Goal: Task Accomplishment & Management: Manage account settings

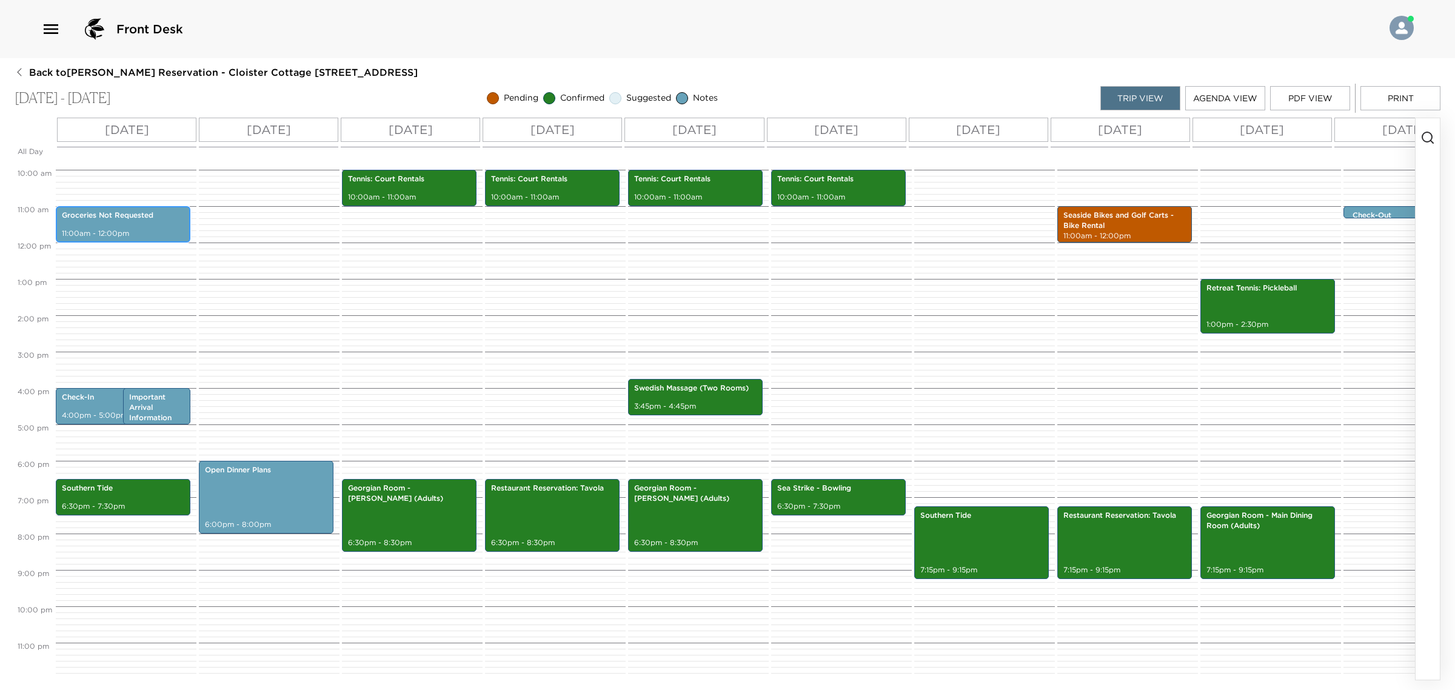
click at [139, 214] on div "Groceries Not Requested 11:00am - 12:00pm" at bounding box center [122, 224] width 127 height 33
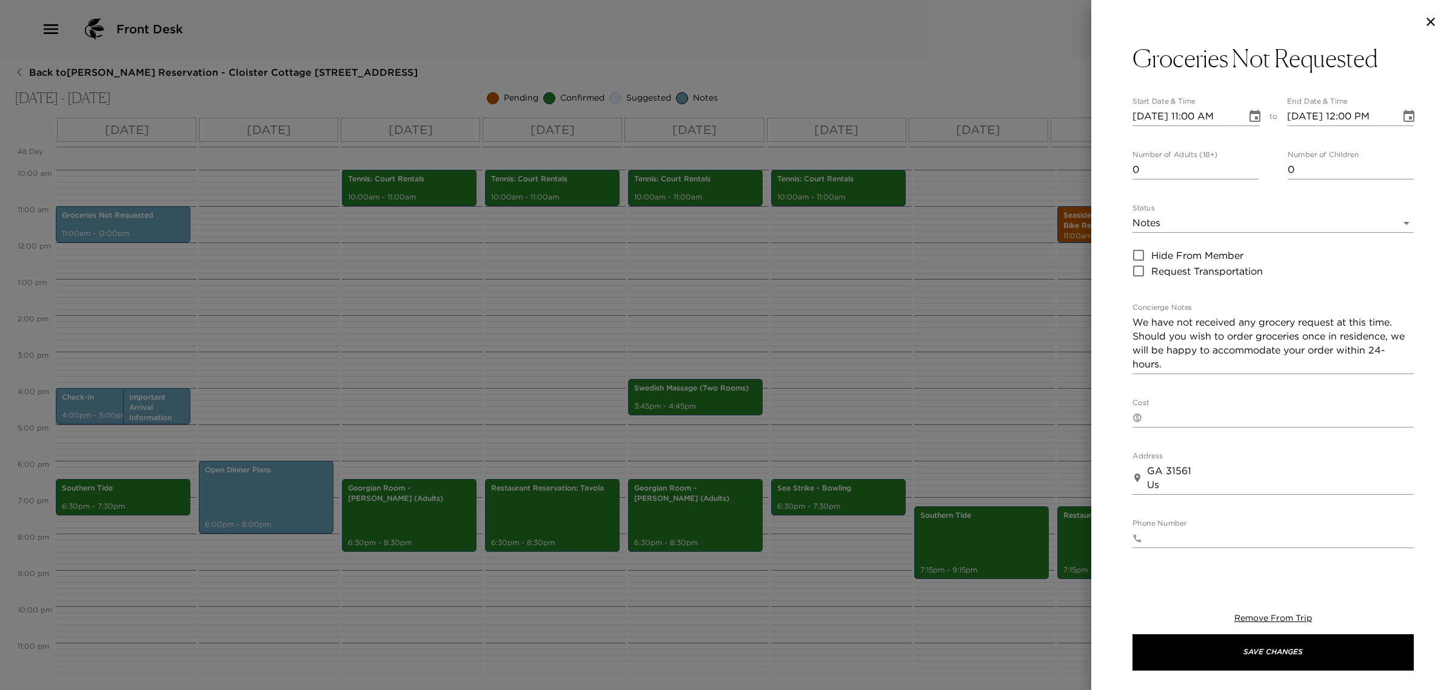
click at [1271, 217] on body "Front Desk Back to [PERSON_NAME] Reservation - Cloister Cottage [STREET_ADDRESS…" at bounding box center [727, 345] width 1455 height 690
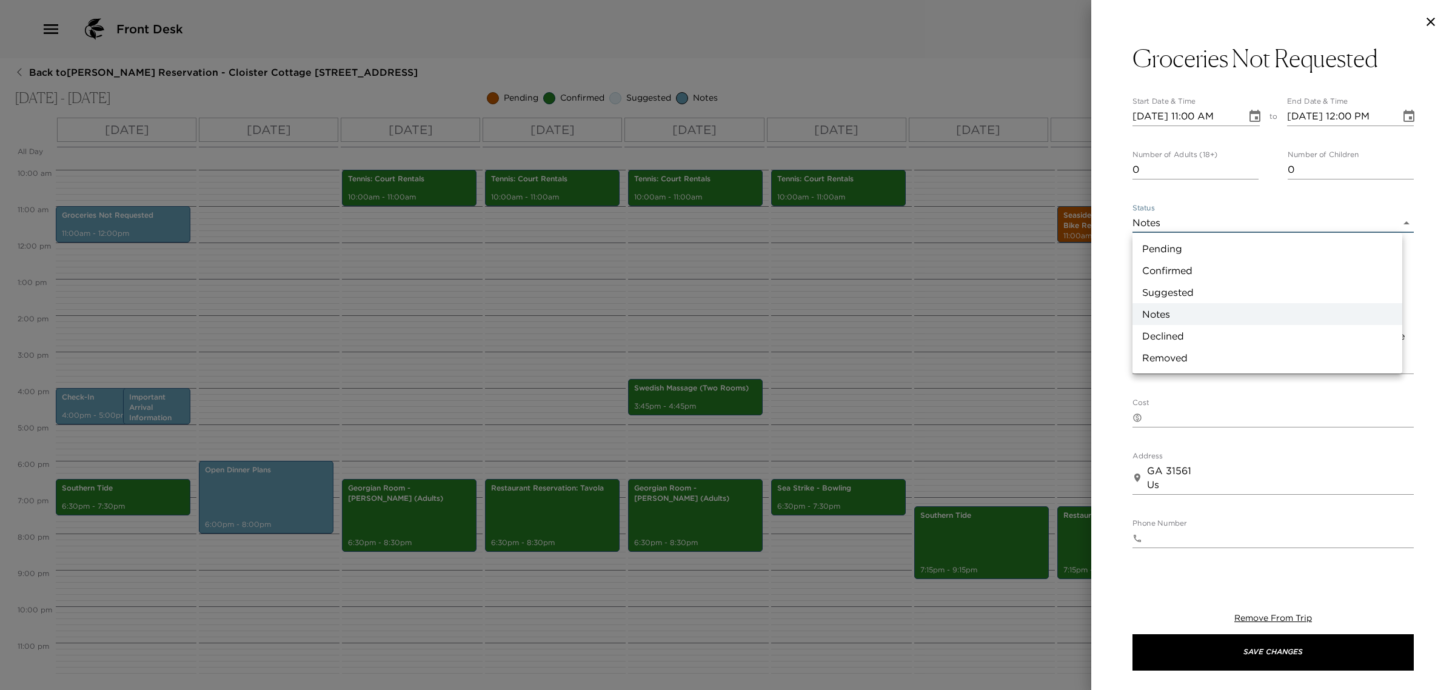
click at [1231, 262] on li "Confirmed" at bounding box center [1267, 270] width 270 height 22
type input "Confirmed"
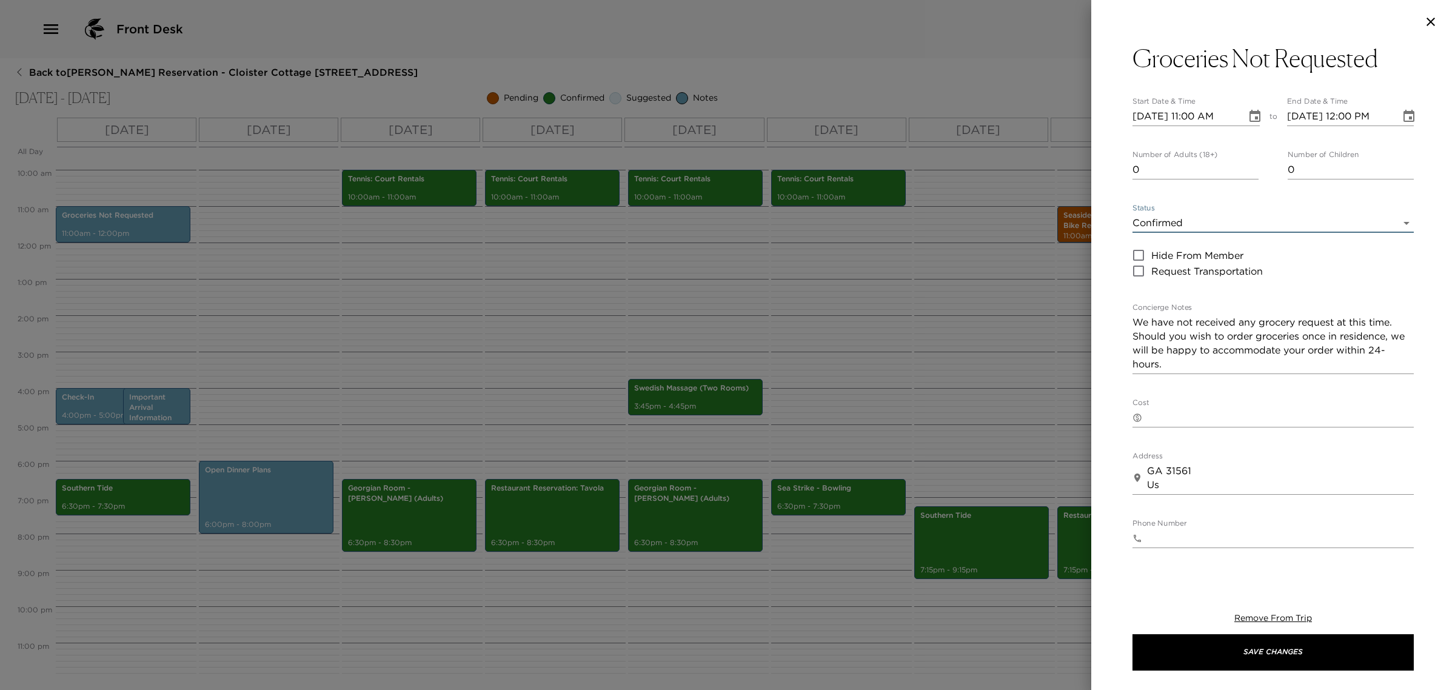
click at [1423, 21] on icon "button" at bounding box center [1430, 22] width 15 height 15
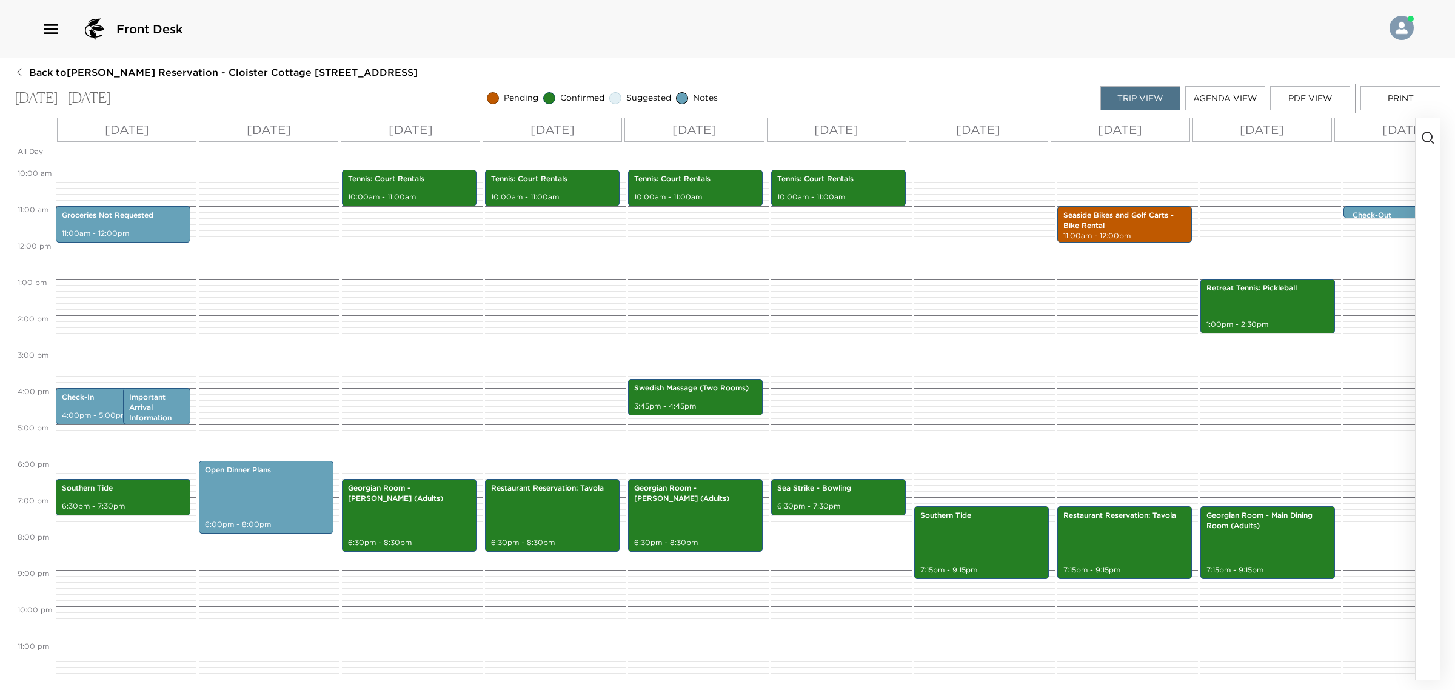
click at [1425, 149] on button "button" at bounding box center [1427, 398] width 24 height 561
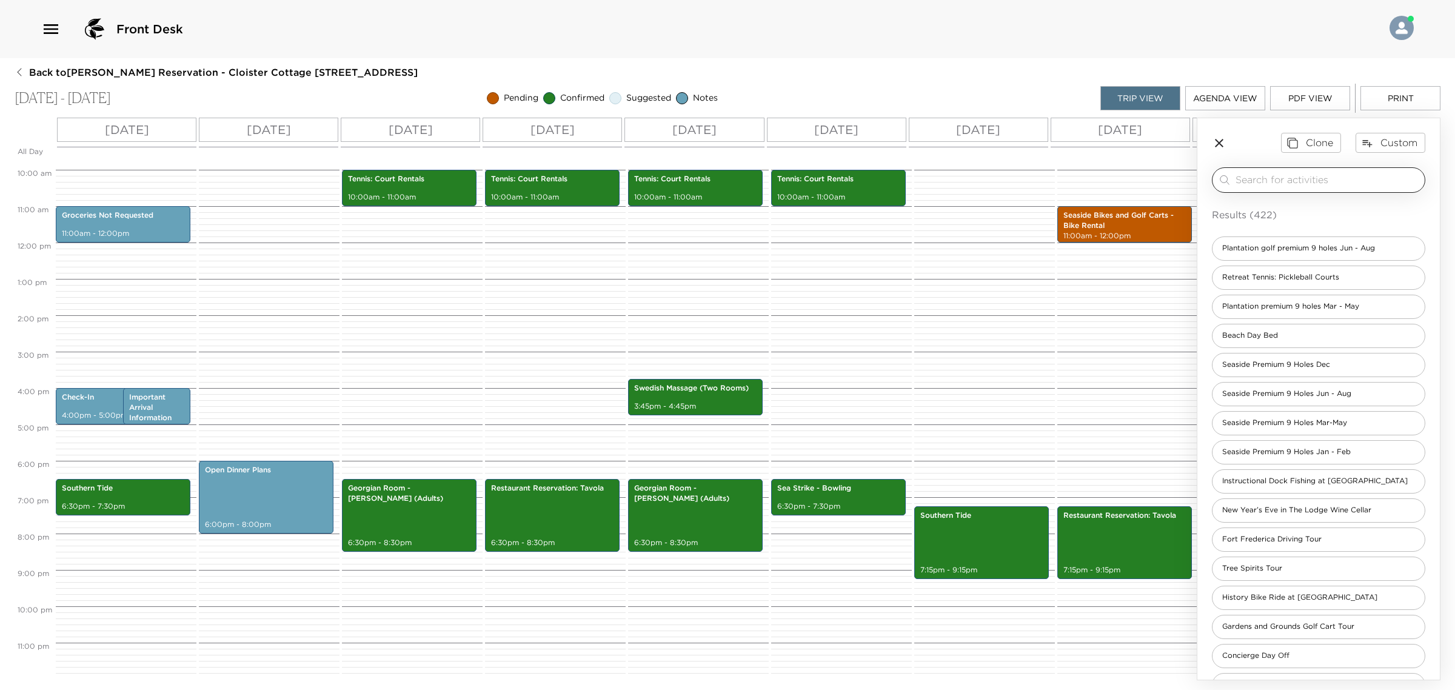
click at [1271, 182] on input "search" at bounding box center [1327, 180] width 184 height 14
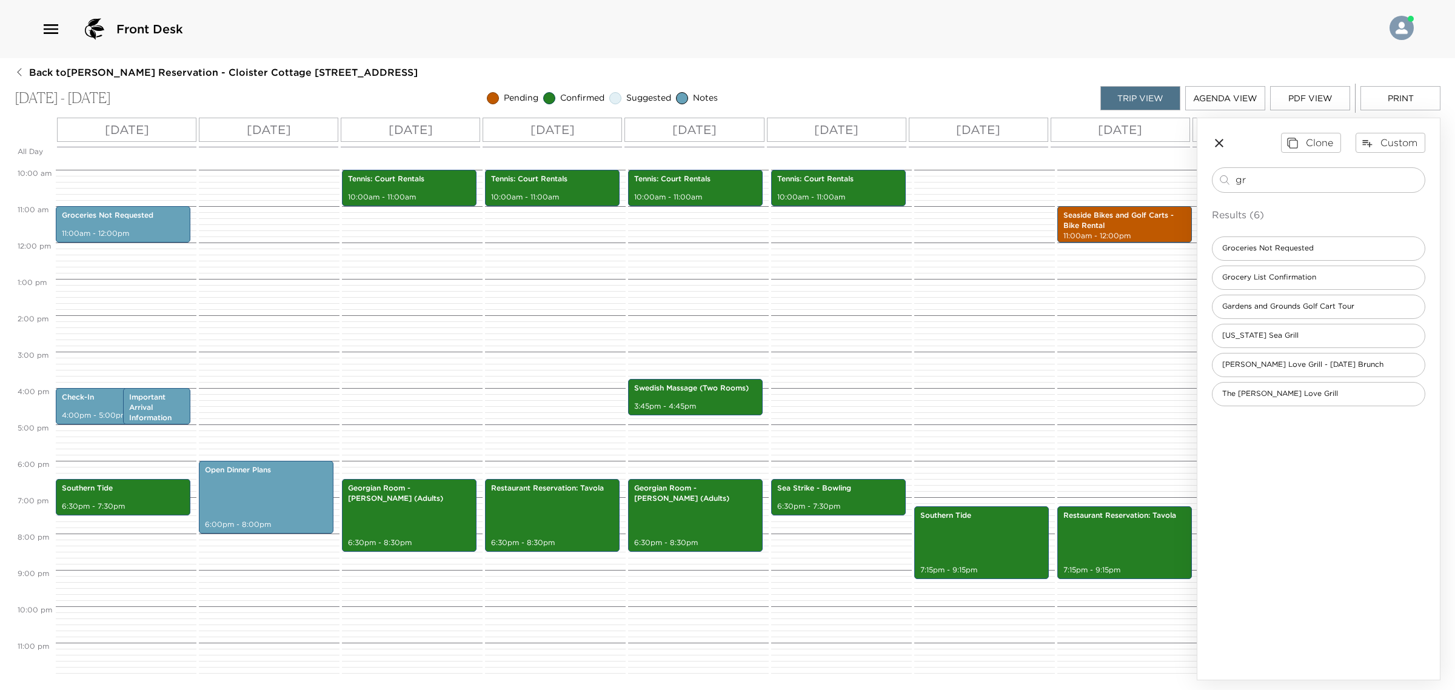
type input "gr"
click at [1290, 265] on div "Groceries Not Requested Grocery List Confirmation Gardens and Grounds Golf Cart…" at bounding box center [1317, 321] width 213 height 170
click at [1286, 277] on span "Grocery List Confirmation" at bounding box center [1268, 277] width 113 height 10
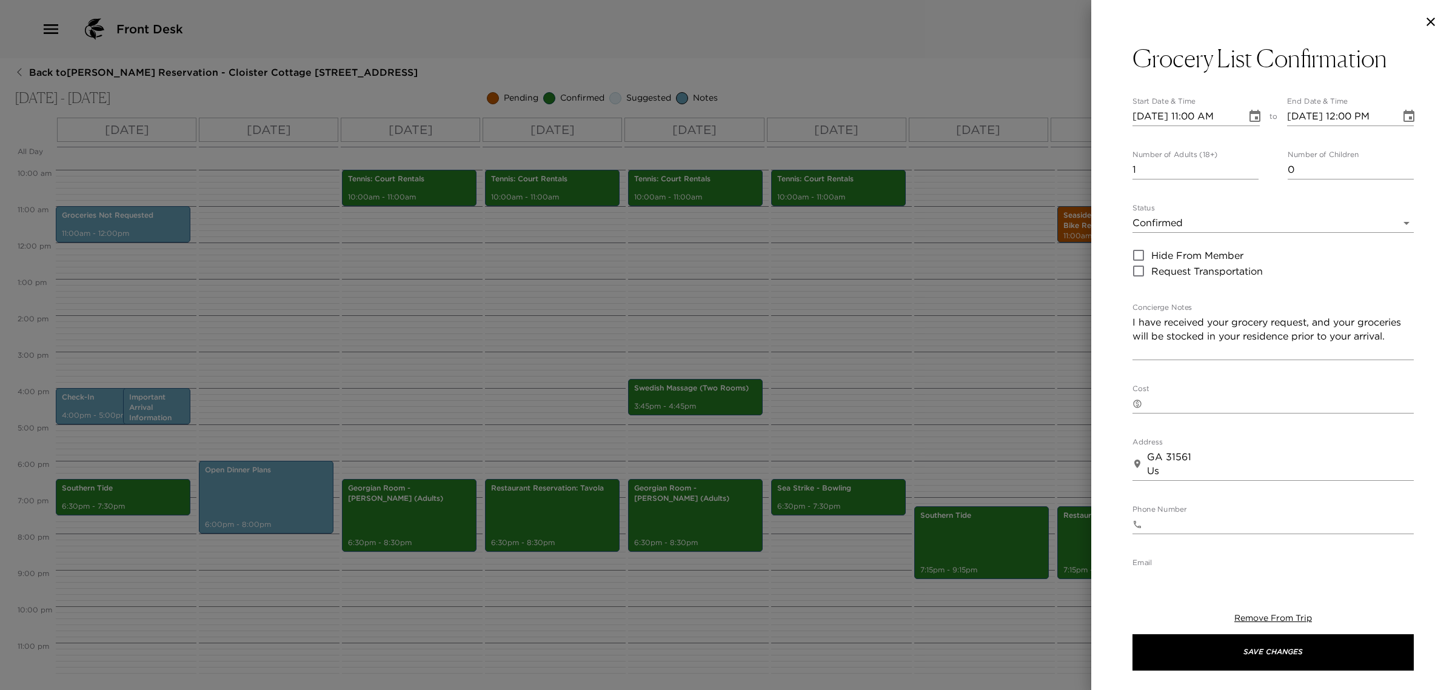
click at [1304, 327] on textarea "I have received your grocery request, and your groceries will be stocked in you…" at bounding box center [1272, 336] width 281 height 42
click at [1307, 324] on textarea "I have received your grocery request, and your groceries will be stocked in you…" at bounding box center [1272, 336] width 281 height 42
type textarea "I have received your grocery request from your email, and your groceries will b…"
drag, startPoint x: 1147, startPoint y: 173, endPoint x: 856, endPoint y: 124, distance: 295.0
click at [1011, 159] on div "Grocery List Confirmation Start Date & Time [DATE] 11:00 AM to End Date & Time …" at bounding box center [727, 345] width 1455 height 690
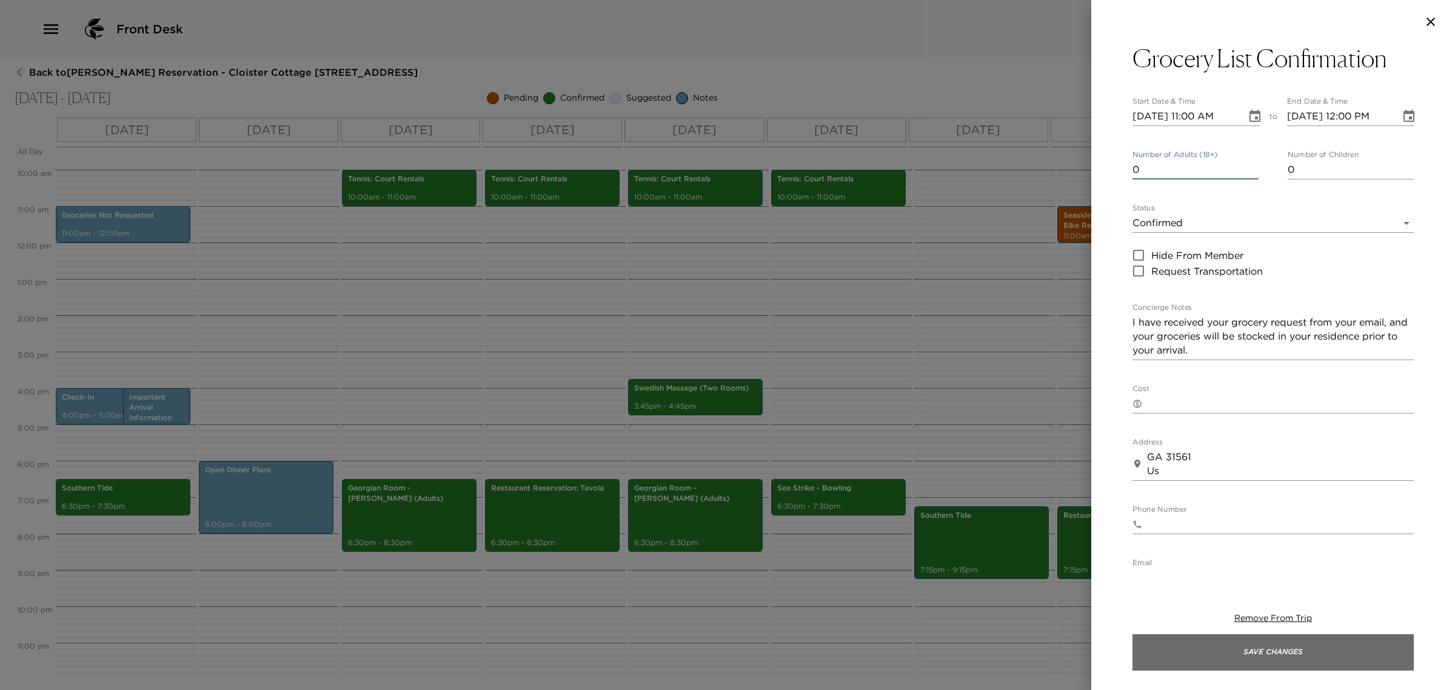
type input "0"
click at [1288, 655] on button "Save Changes" at bounding box center [1272, 652] width 281 height 36
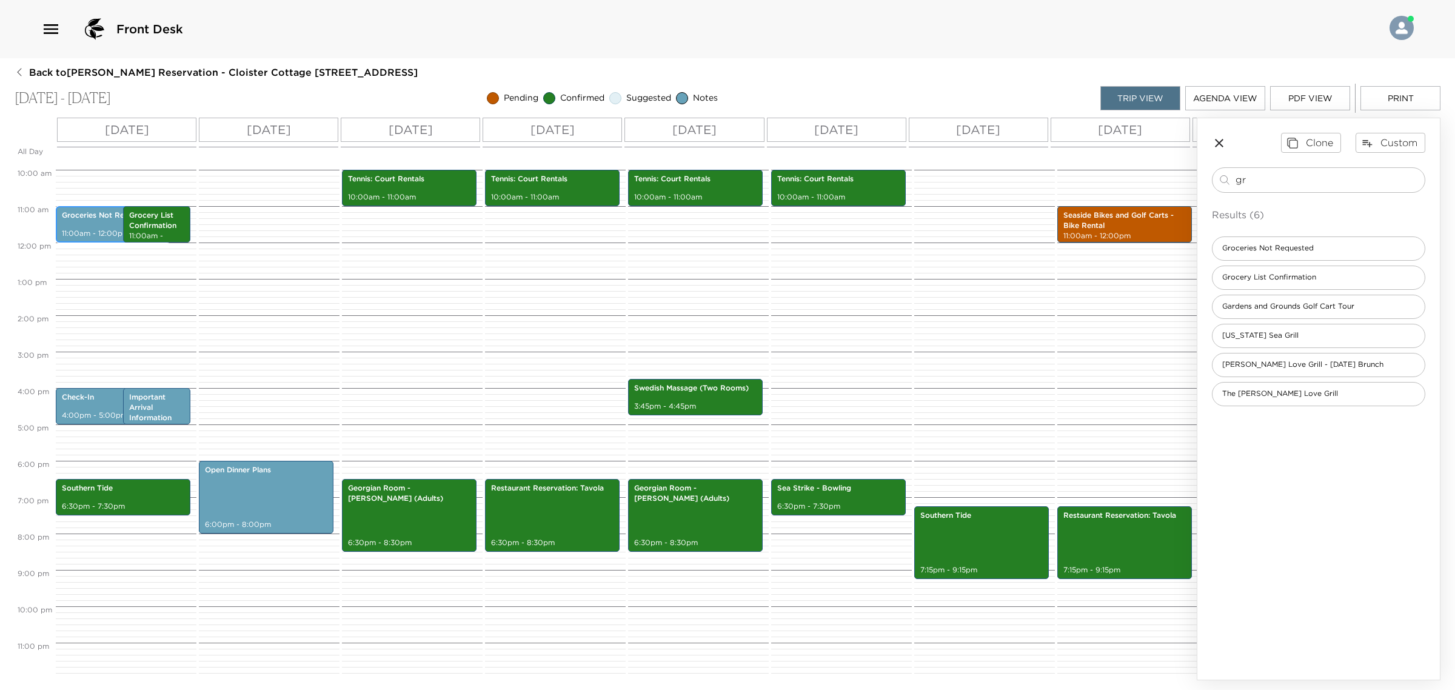
click at [95, 228] on p "11:00am - 12:00pm" at bounding box center [113, 233] width 102 height 10
click at [93, 228] on p "11:00am - 12:00pm" at bounding box center [113, 233] width 102 height 10
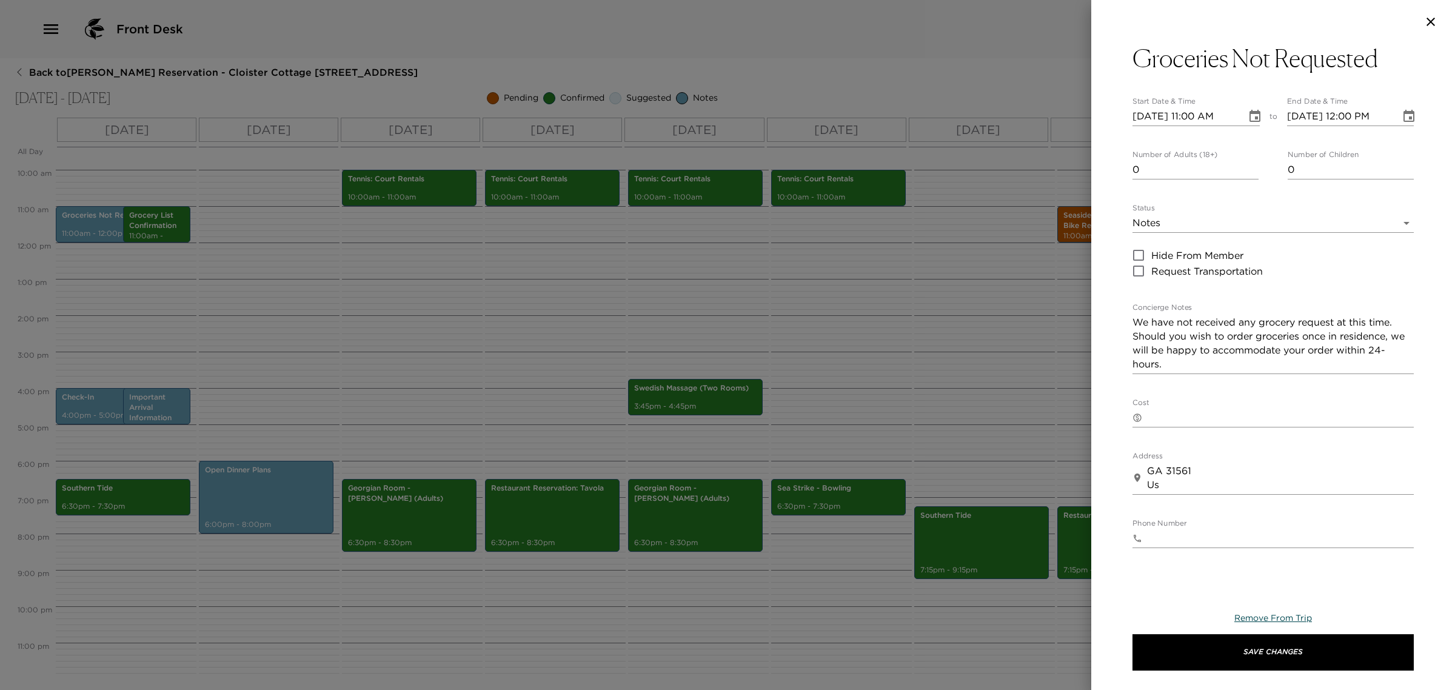
click at [1255, 622] on span "Remove From Trip" at bounding box center [1273, 617] width 78 height 11
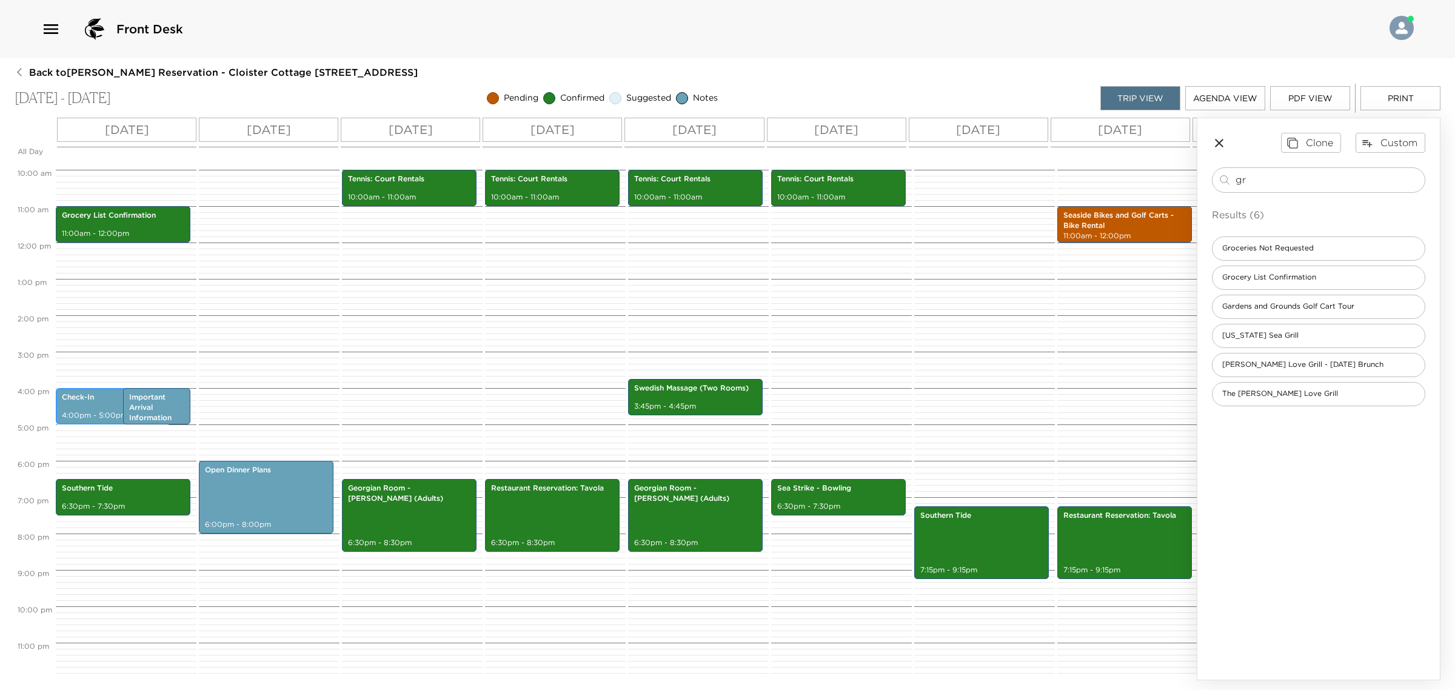
click at [94, 410] on p "4:00pm - 5:00pm" at bounding box center [113, 415] width 102 height 10
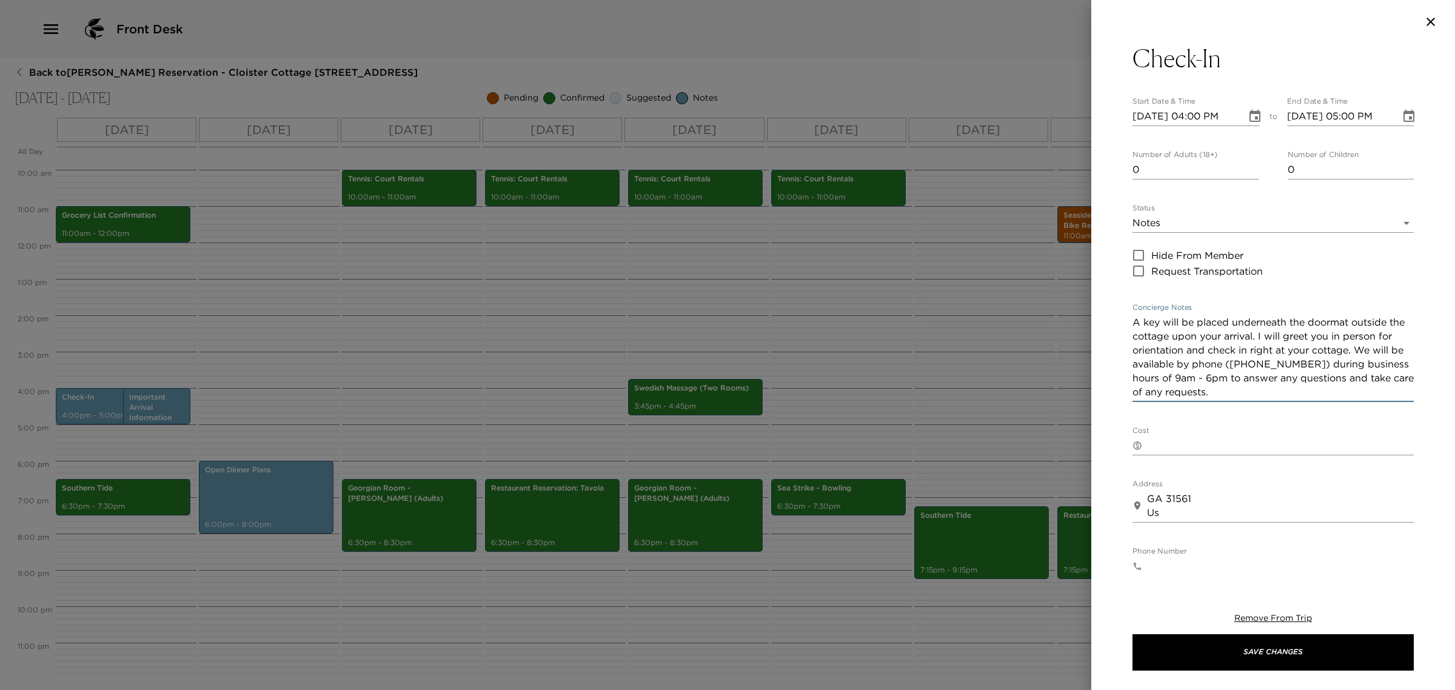
click at [1295, 390] on textarea "A key will be placed underneath the doormat outside the cottage upon your arriv…" at bounding box center [1272, 357] width 281 height 84
type textarea "A key will be placed underneath the doormat outside the cottage upon your arriv…"
click at [1435, 25] on icon "button" at bounding box center [1430, 22] width 15 height 15
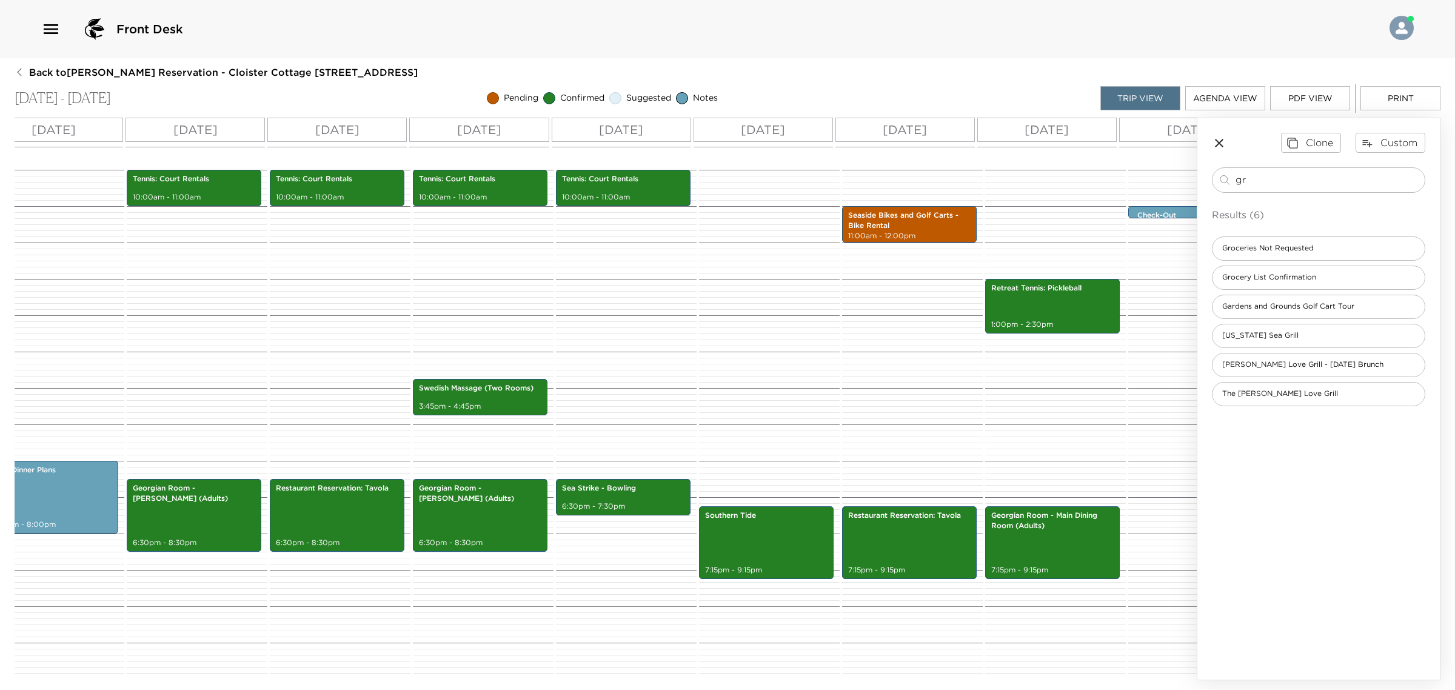
scroll to position [0, 299]
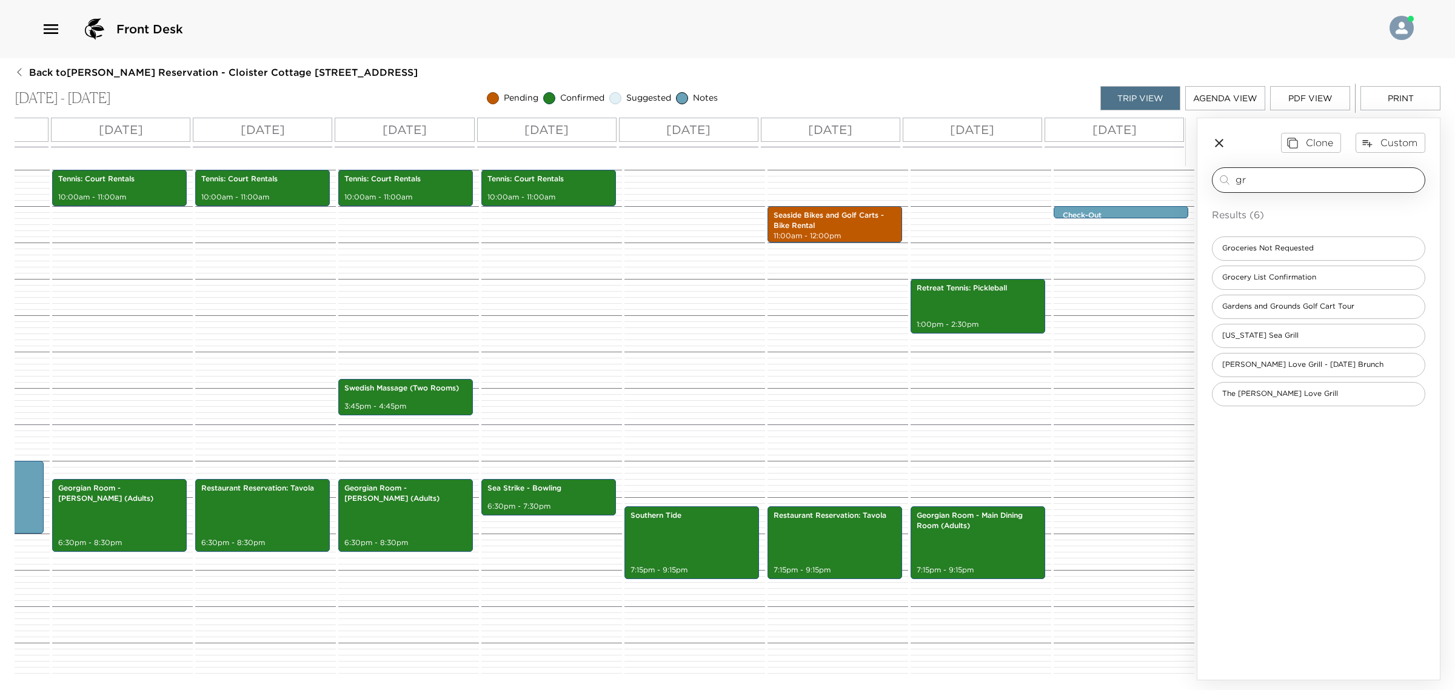
click at [1295, 186] on input "gr" at bounding box center [1327, 180] width 184 height 14
type input "g"
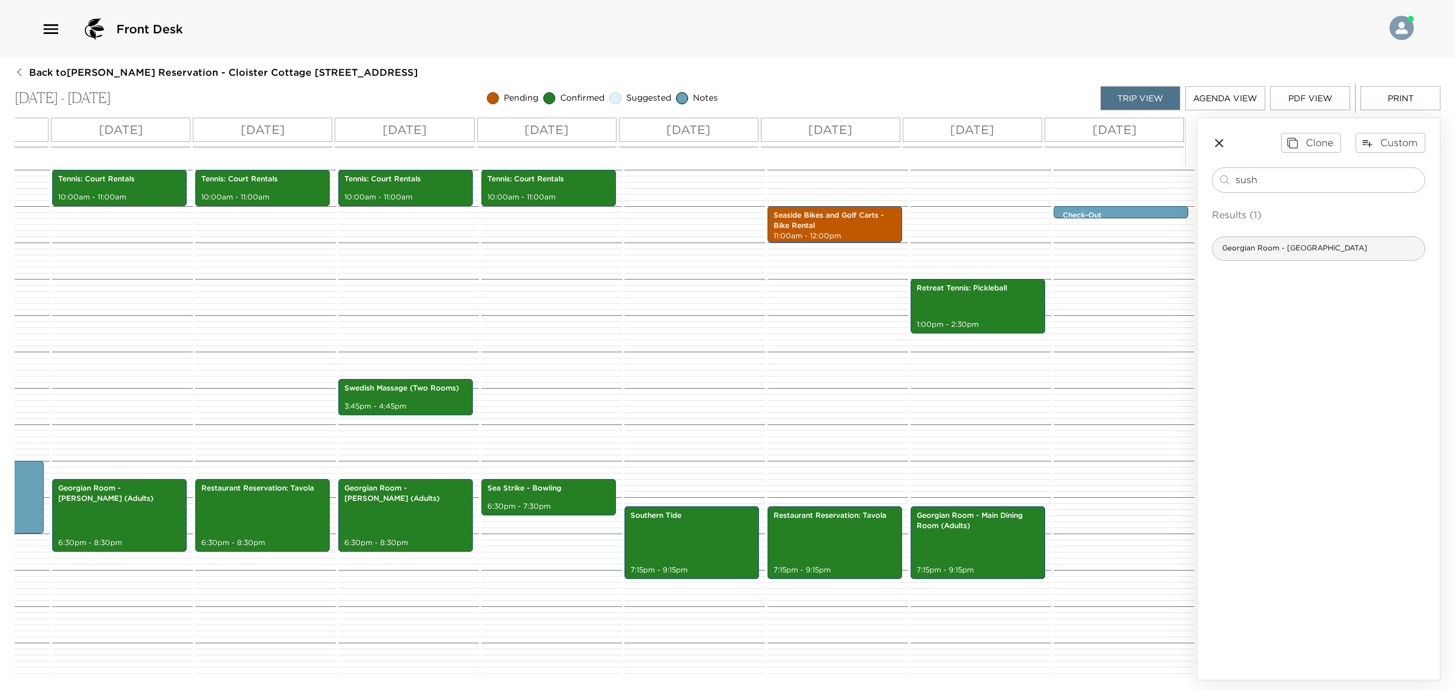
type input "sush"
click at [1292, 255] on div "Georgian Room - [GEOGRAPHIC_DATA]" at bounding box center [1317, 248] width 213 height 24
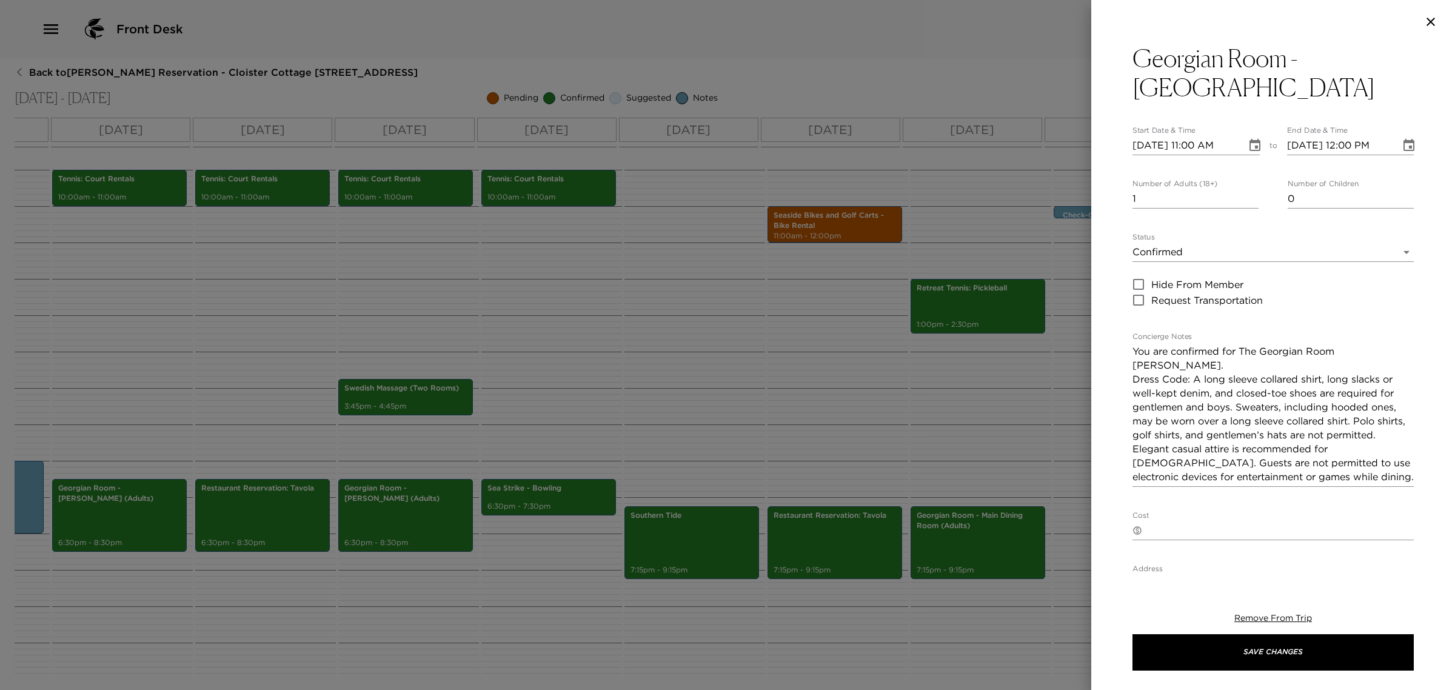
drag, startPoint x: 1188, startPoint y: 186, endPoint x: 870, endPoint y: 147, distance: 320.6
click at [967, 153] on div "Georgian Room - Sushi Lounge Start Date & Time [DATE] 11:00 AM to End Date & Ti…" at bounding box center [727, 345] width 1455 height 690
type input "7"
click at [1142, 143] on input "[DATE] 11:00 AM" at bounding box center [1184, 145] width 105 height 19
type input "[DATE] 11:00 AM"
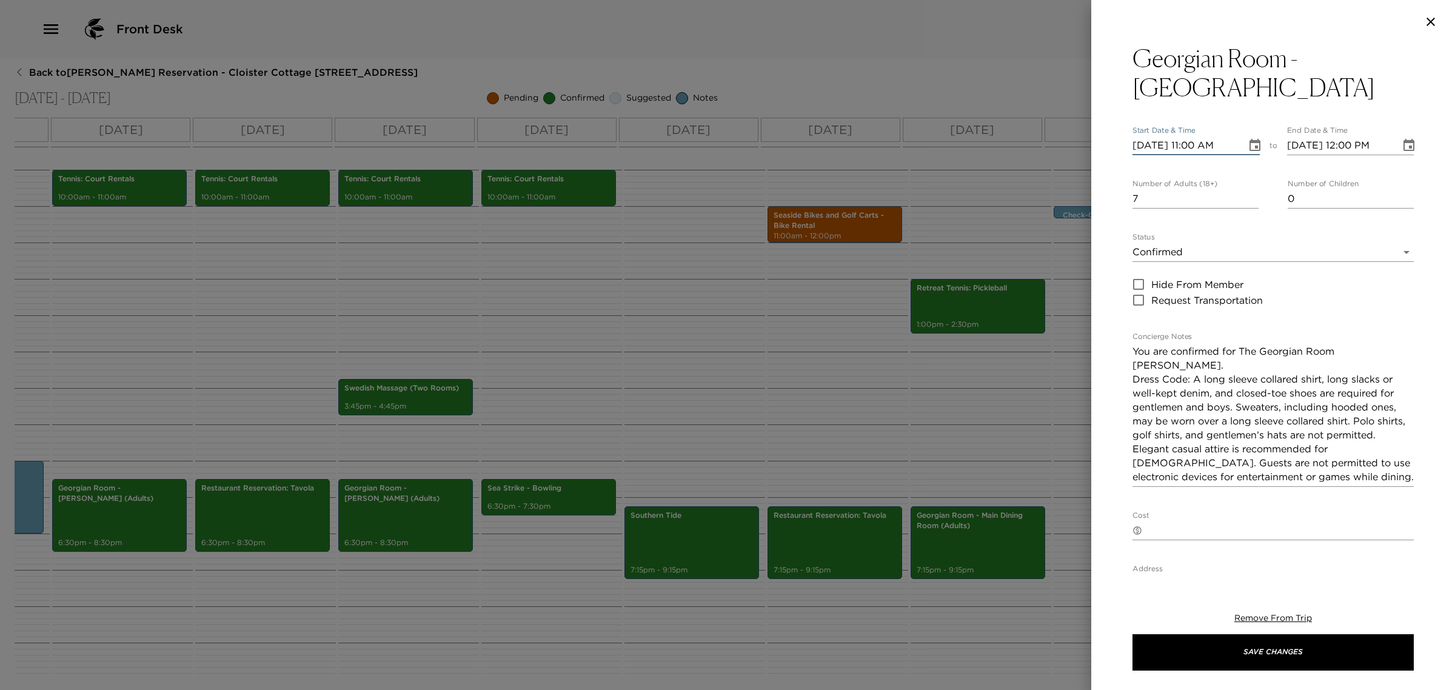
type input "[DATE] 12:00 PM"
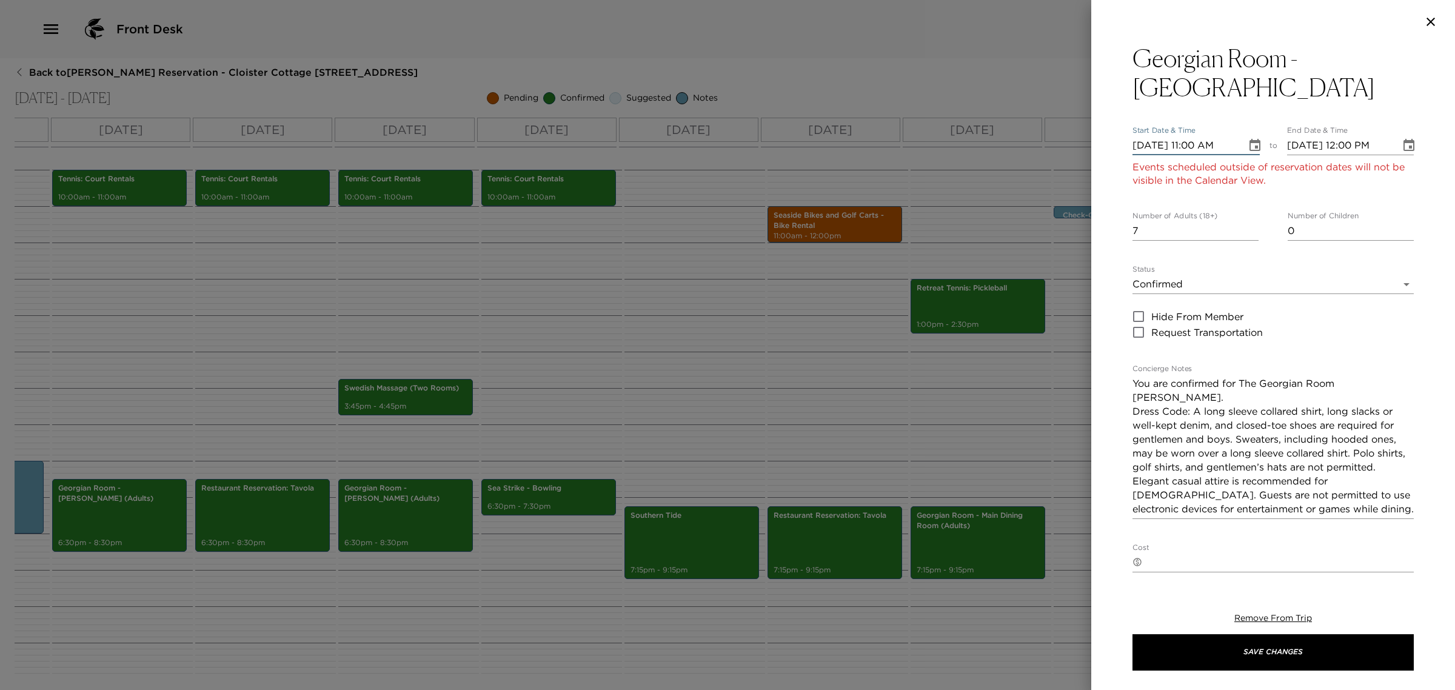
type input "[DATE] 11:00 AM"
type input "[DATE] 12:00 PM"
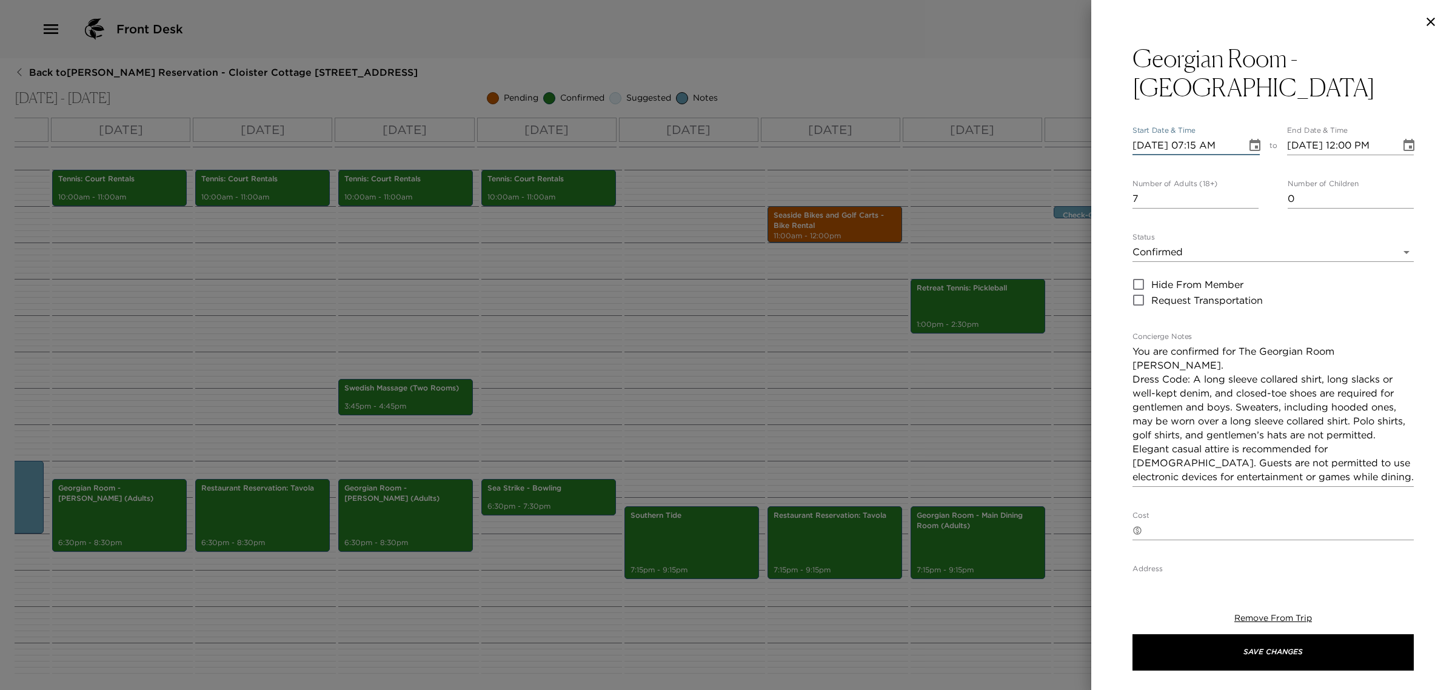
type input "[DATE] 07:15 PM"
type input "[DATE] 08:15 PM"
type input "[DATE] 07:15 PM"
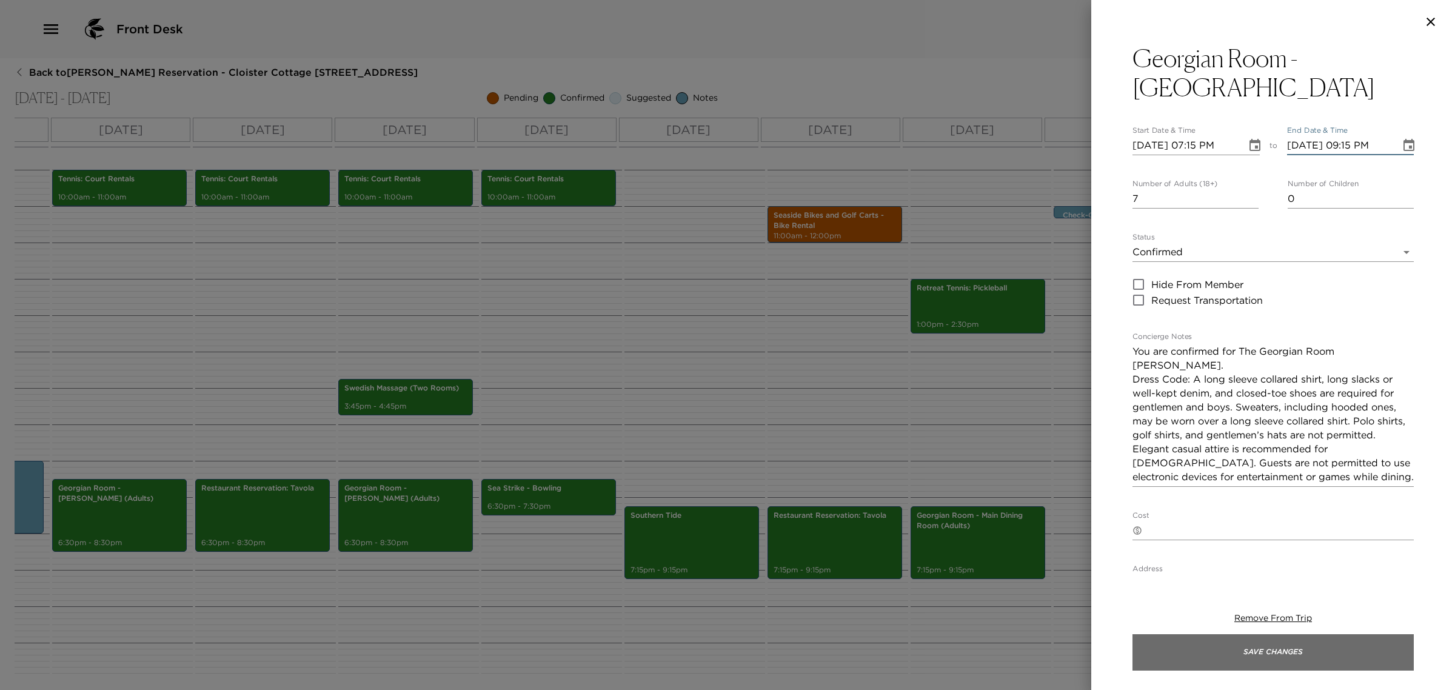
type input "[DATE] 09:15 PM"
click at [1274, 670] on button "Save Changes" at bounding box center [1272, 652] width 281 height 36
click at [1276, 658] on button "Save Changes" at bounding box center [1272, 652] width 281 height 36
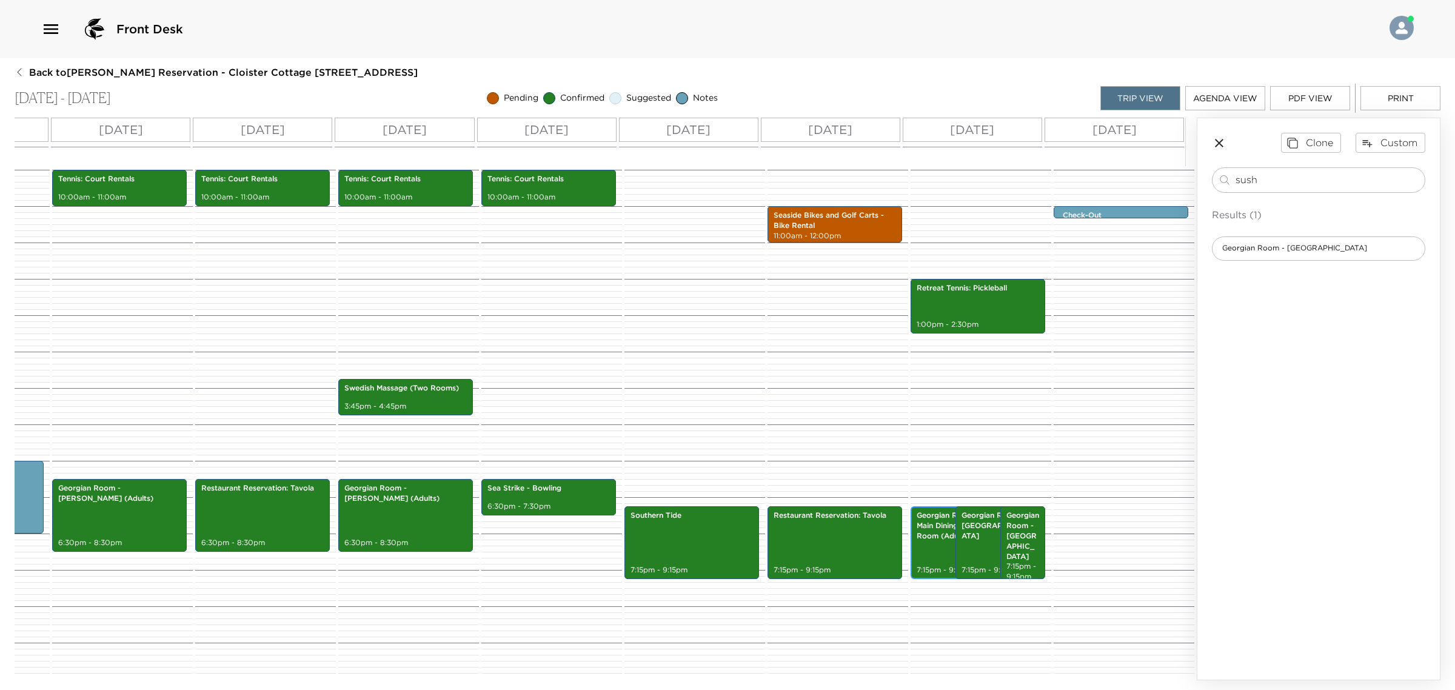
click at [934, 549] on div "Georgian Room - Main Dining Room (Adults) 7:15pm - 9:15pm" at bounding box center [948, 542] width 69 height 69
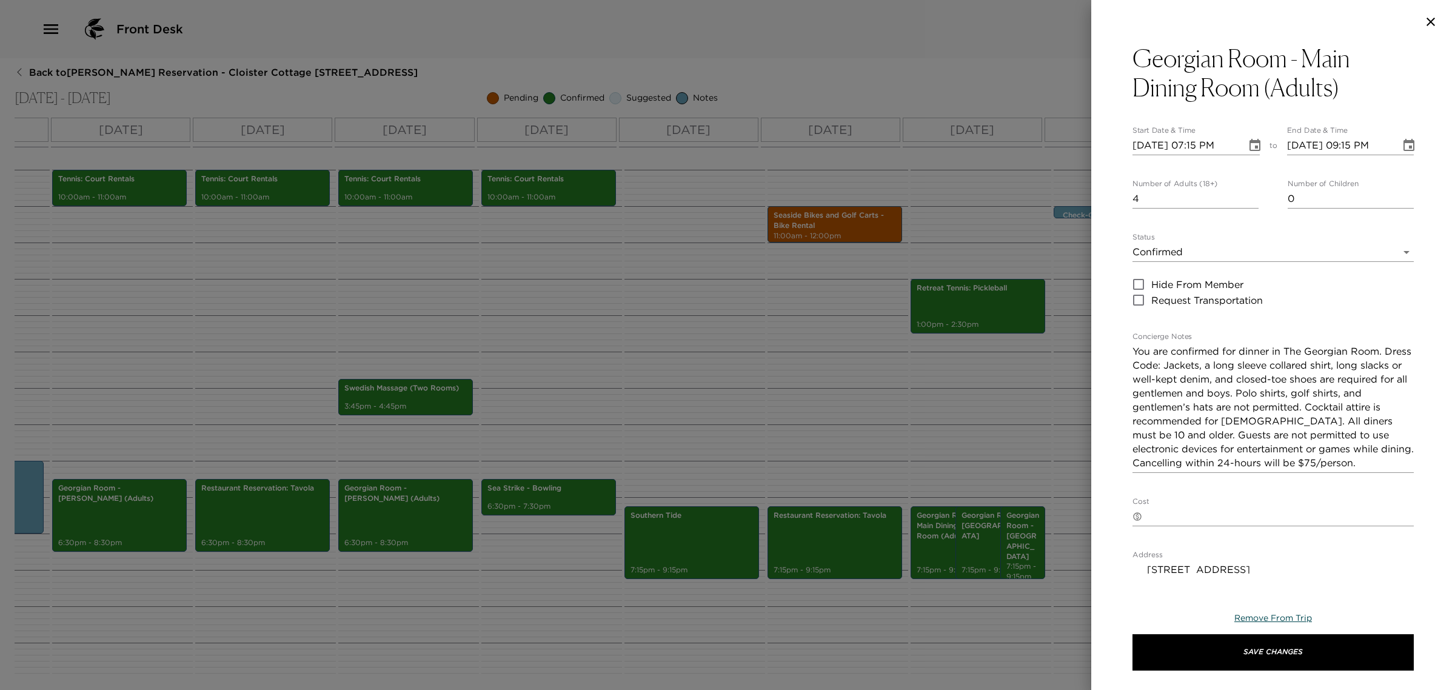
click at [1285, 621] on span "Remove From Trip" at bounding box center [1273, 617] width 78 height 11
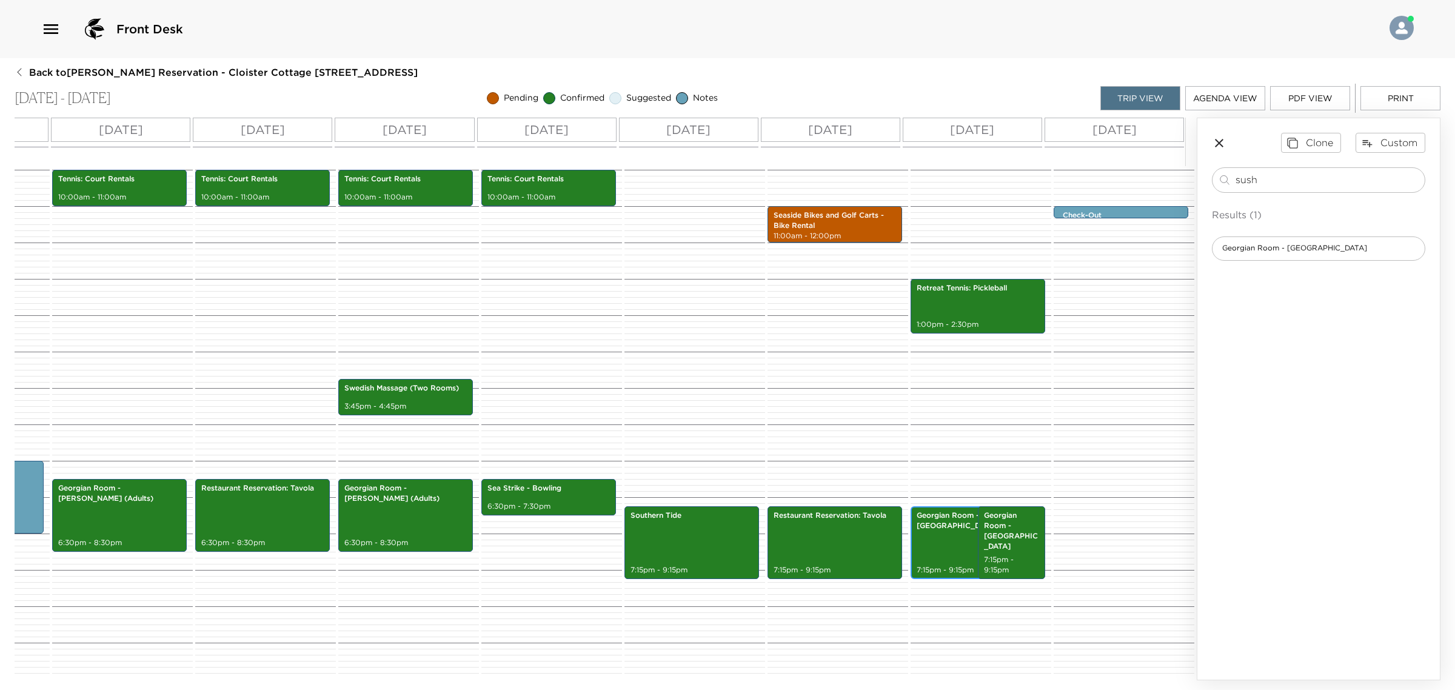
click at [916, 546] on div "Georgian Room - [GEOGRAPHIC_DATA] 7:15pm - 9:15pm" at bounding box center [967, 542] width 107 height 69
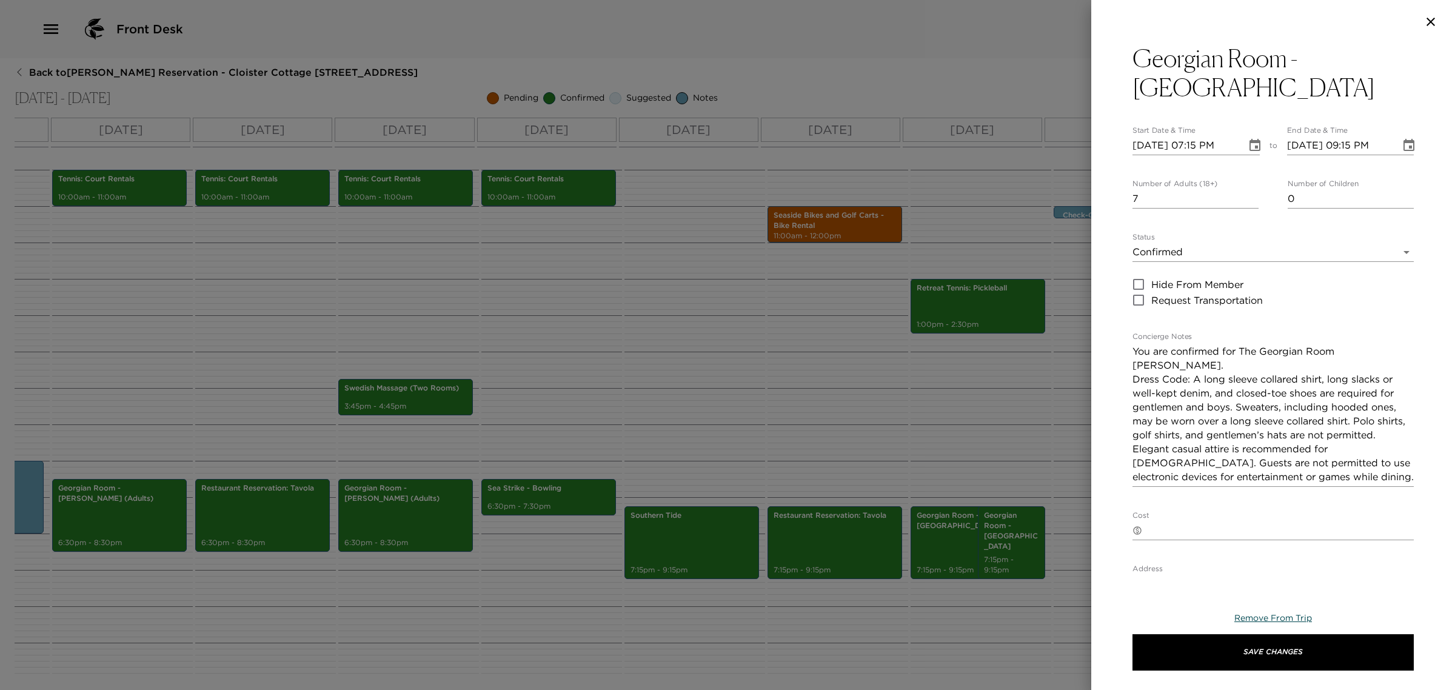
click at [1264, 620] on span "Remove From Trip" at bounding box center [1273, 617] width 78 height 11
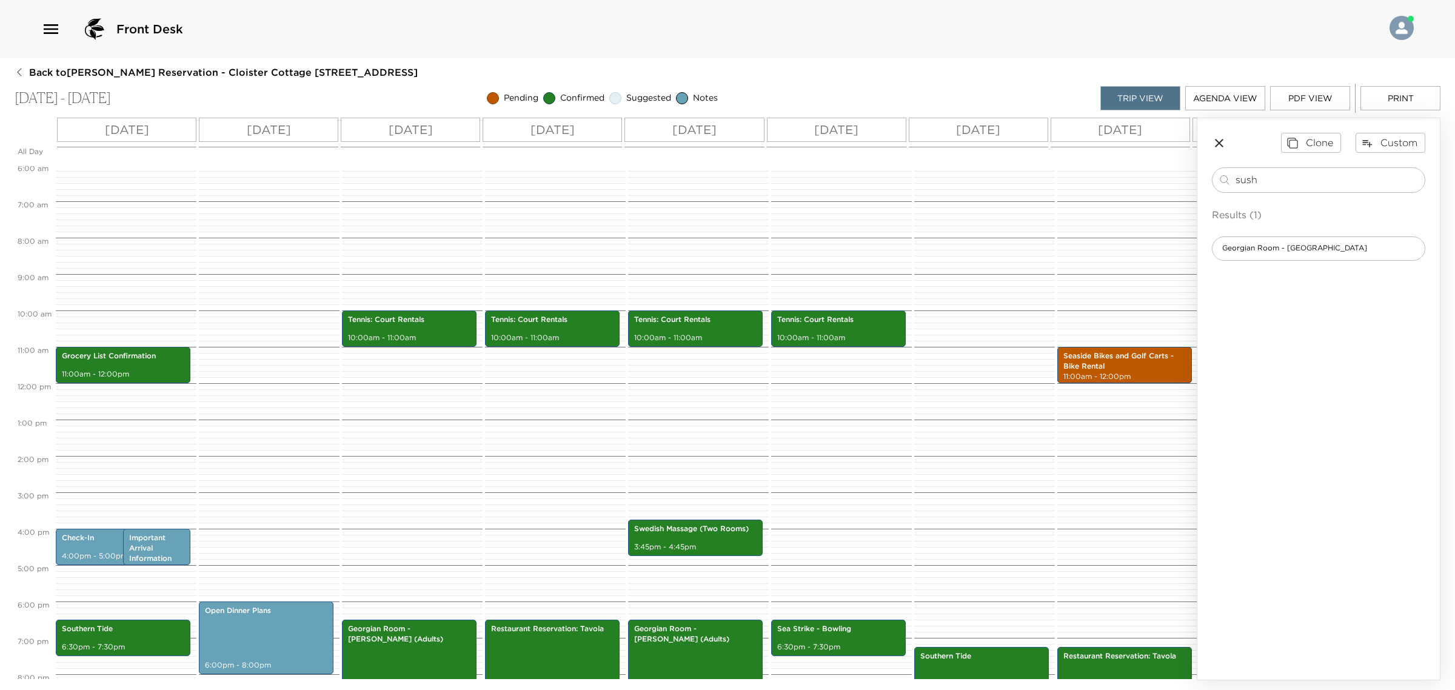
scroll to position [0, 0]
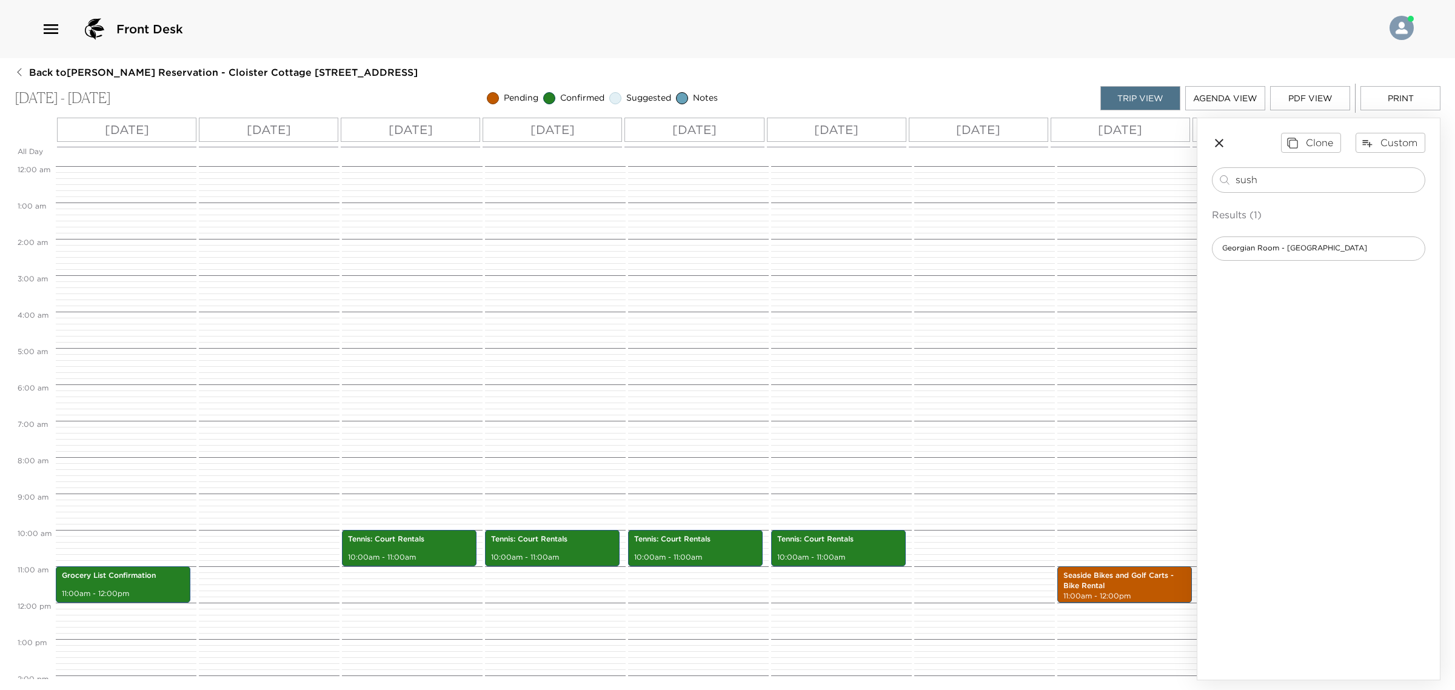
click at [1388, 96] on button "Print" at bounding box center [1400, 98] width 80 height 24
click at [1264, 193] on div "sush ​" at bounding box center [1317, 179] width 213 height 25
click at [1265, 186] on input "sush" at bounding box center [1327, 180] width 184 height 14
type input "day off"
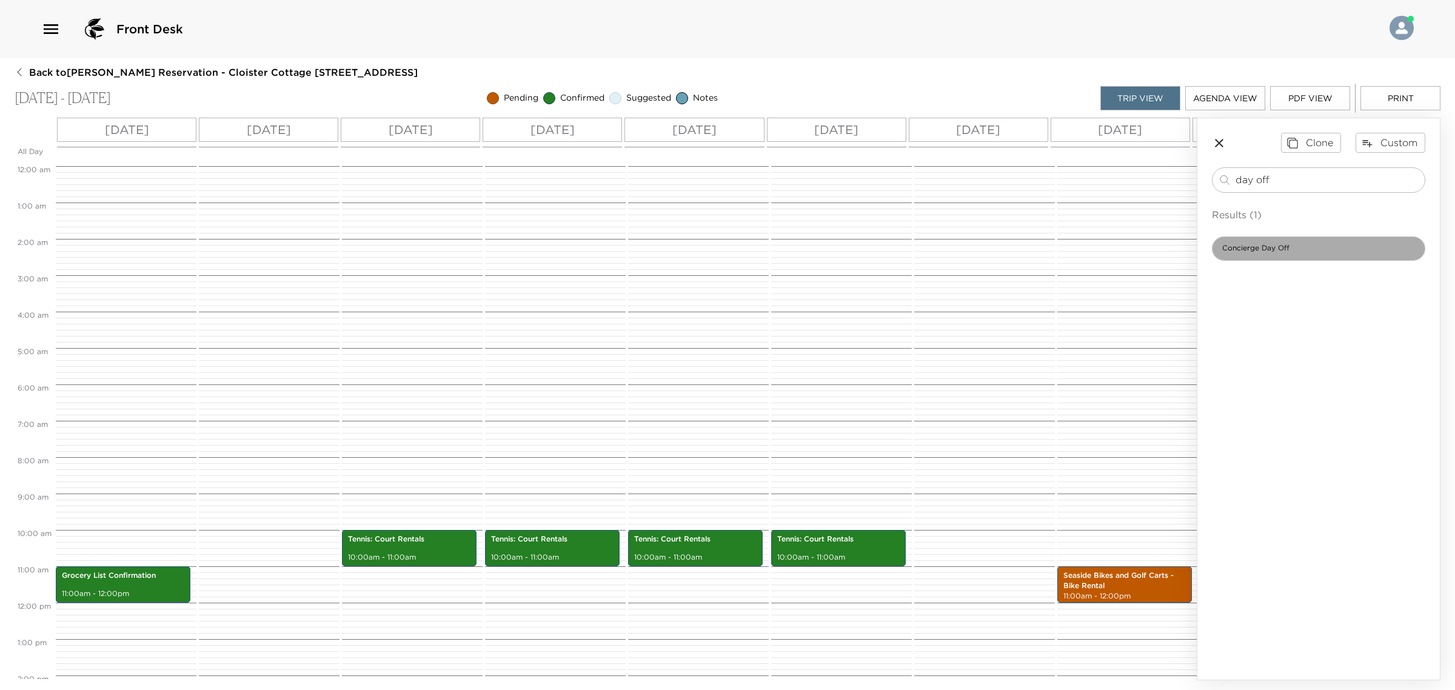
click at [1255, 253] on span "Concierge Day Off" at bounding box center [1255, 248] width 87 height 10
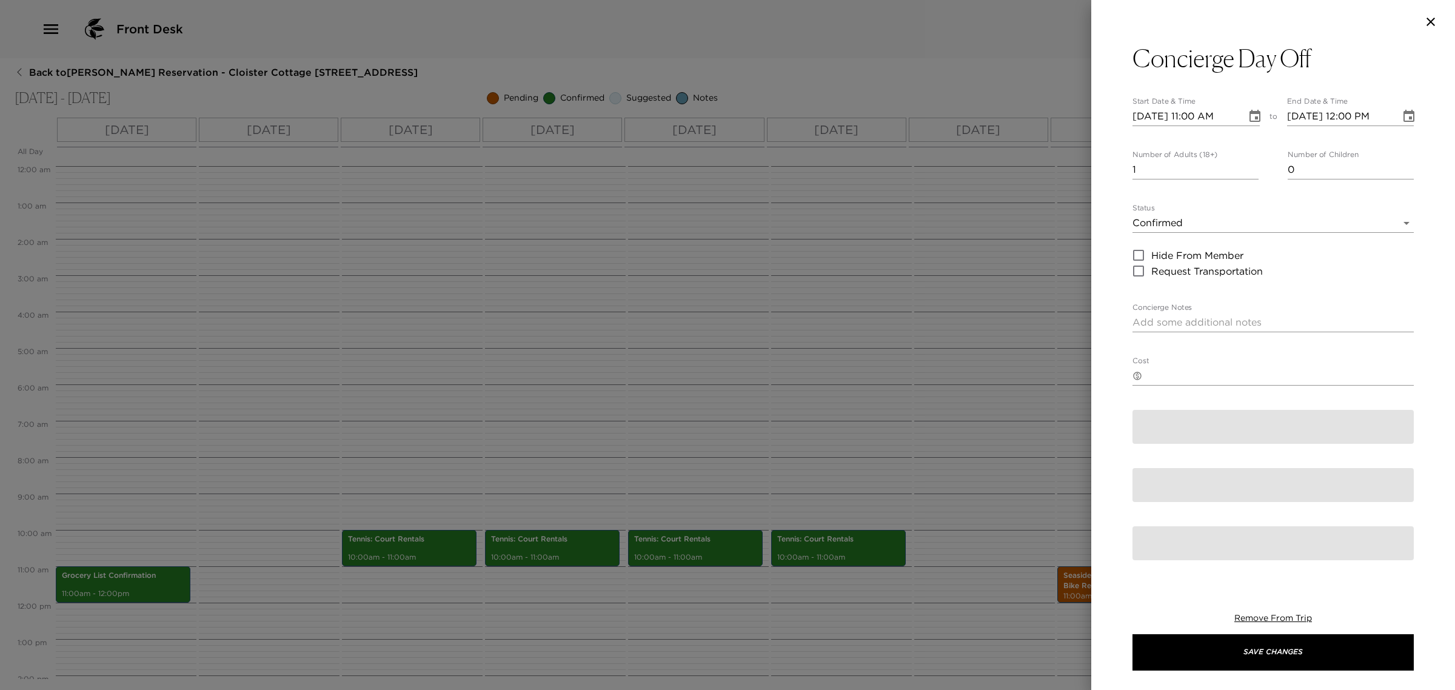
type textarea "I plan to be off-duty on this day and will return on [DAY], [MONTH] [DATE]. If …"
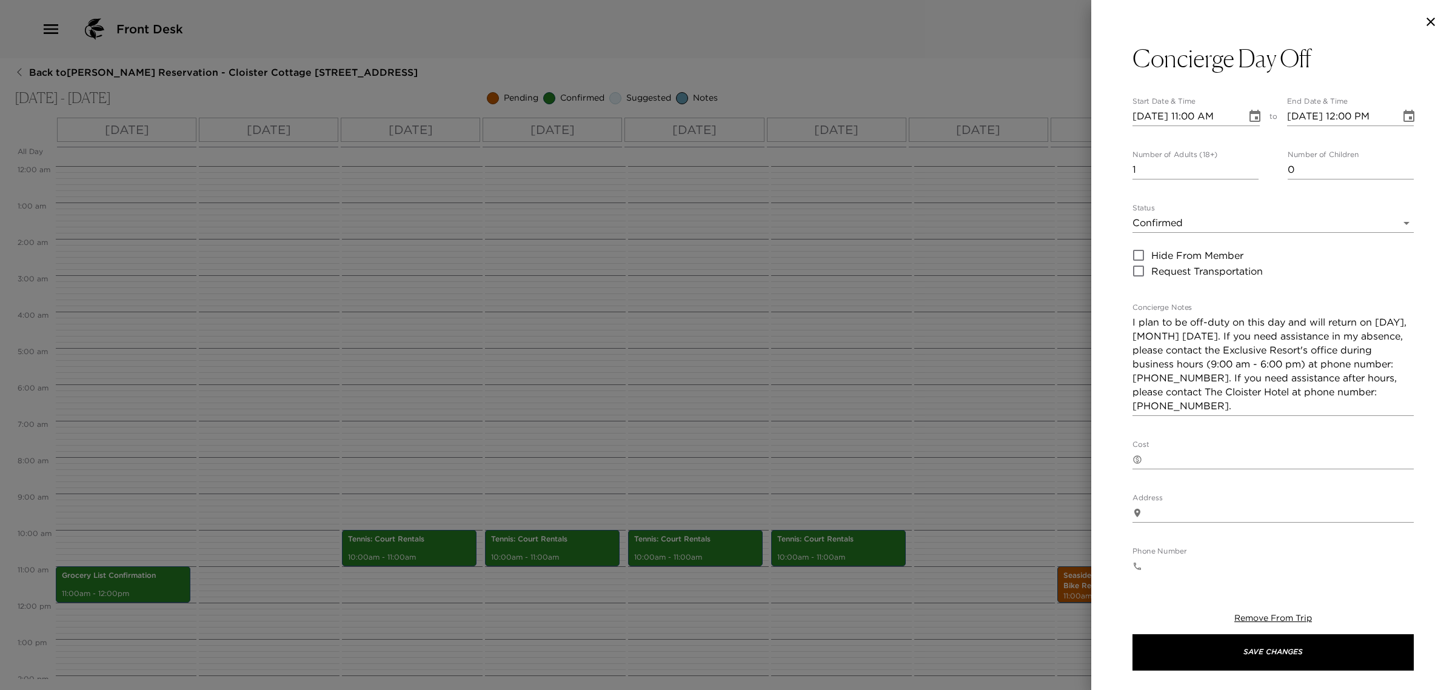
click at [1150, 119] on input "[DATE] 11:00 AM" at bounding box center [1184, 116] width 105 height 19
type input "[DATE] 11:00 AM"
type input "[DATE] 12:00 PM"
type input "09/09/0009 11:00 AM"
type input "09/09/0009 12:00 PM"
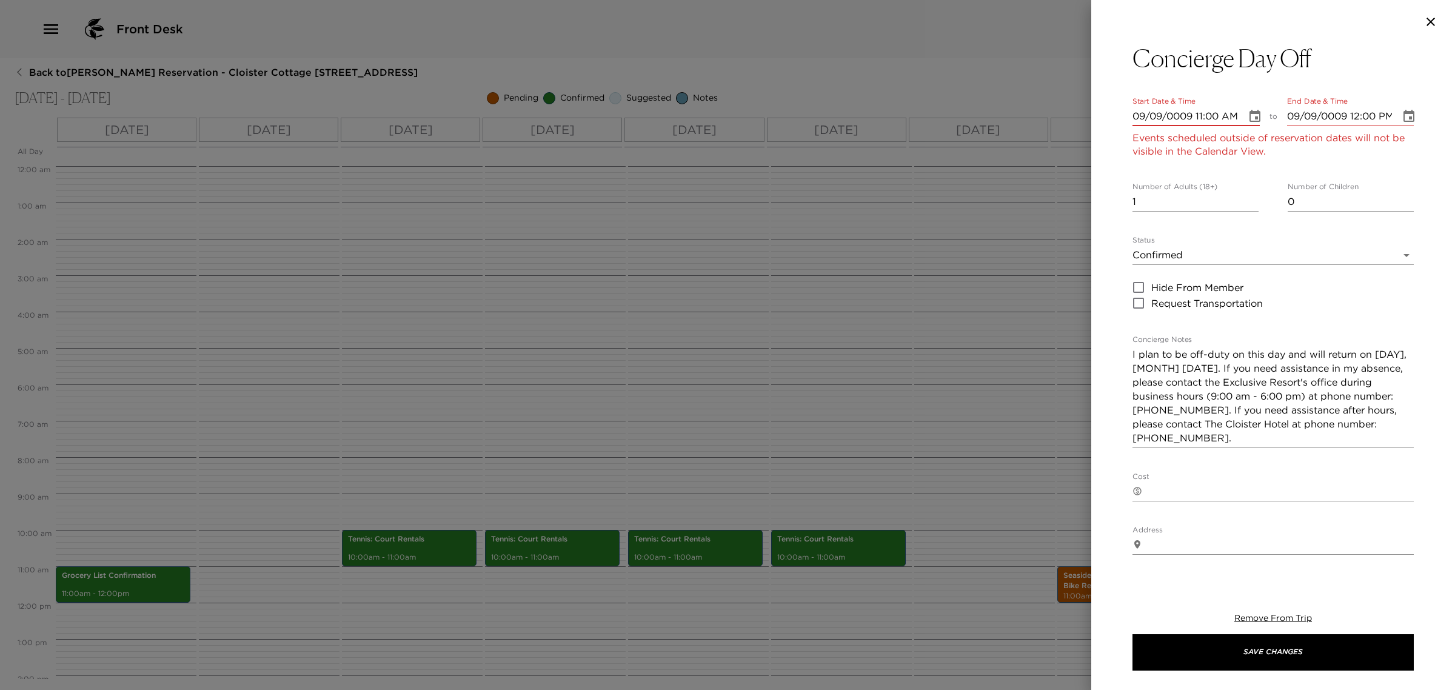
type input "09/09/0092 11:00 AM"
type input "09/09/0092 12:00 PM"
type input "09/09/0920 11:00 AM"
type input "09/09/0920 12:00 PM"
type input "09/09/9202 11:00 AM"
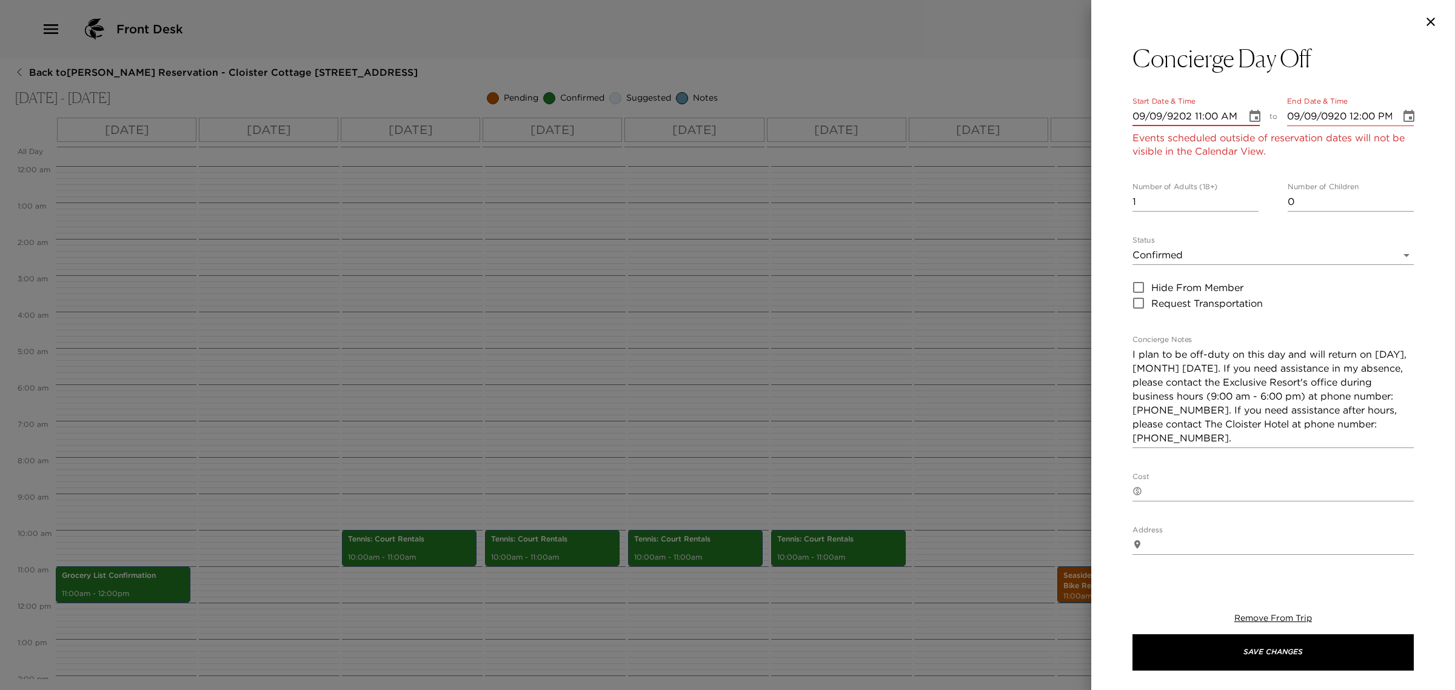
type input "09/09/9202 12:00 PM"
type input "09/09/0002 02:05 AM"
type input "09/09/0002 03:05 AM"
type input "09/09/0020 02:05 AM"
type input "09/09/0020 03:05 AM"
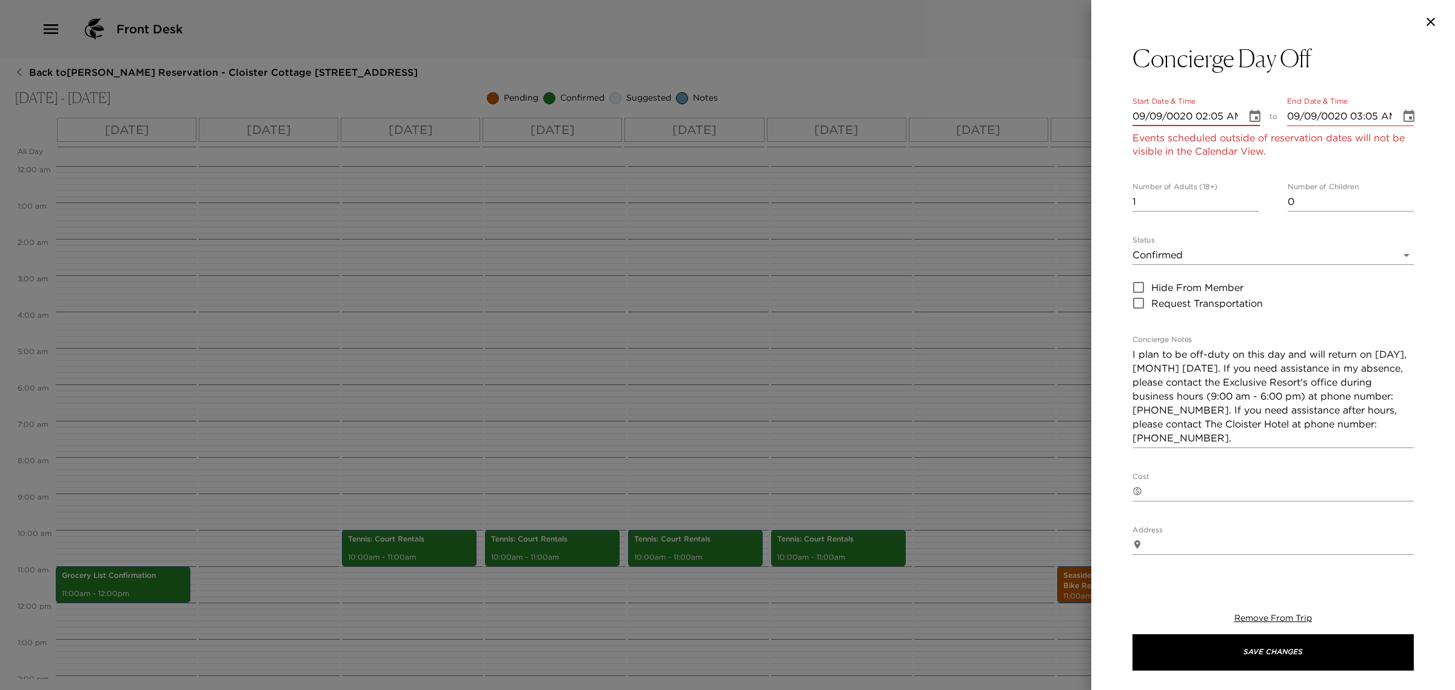
type input "09/09/0202 02:05 AM"
type input "09/09/0202 03:05 AM"
type input "[DATE] 02:05 AM"
type input "[DATE] 03:05 AM"
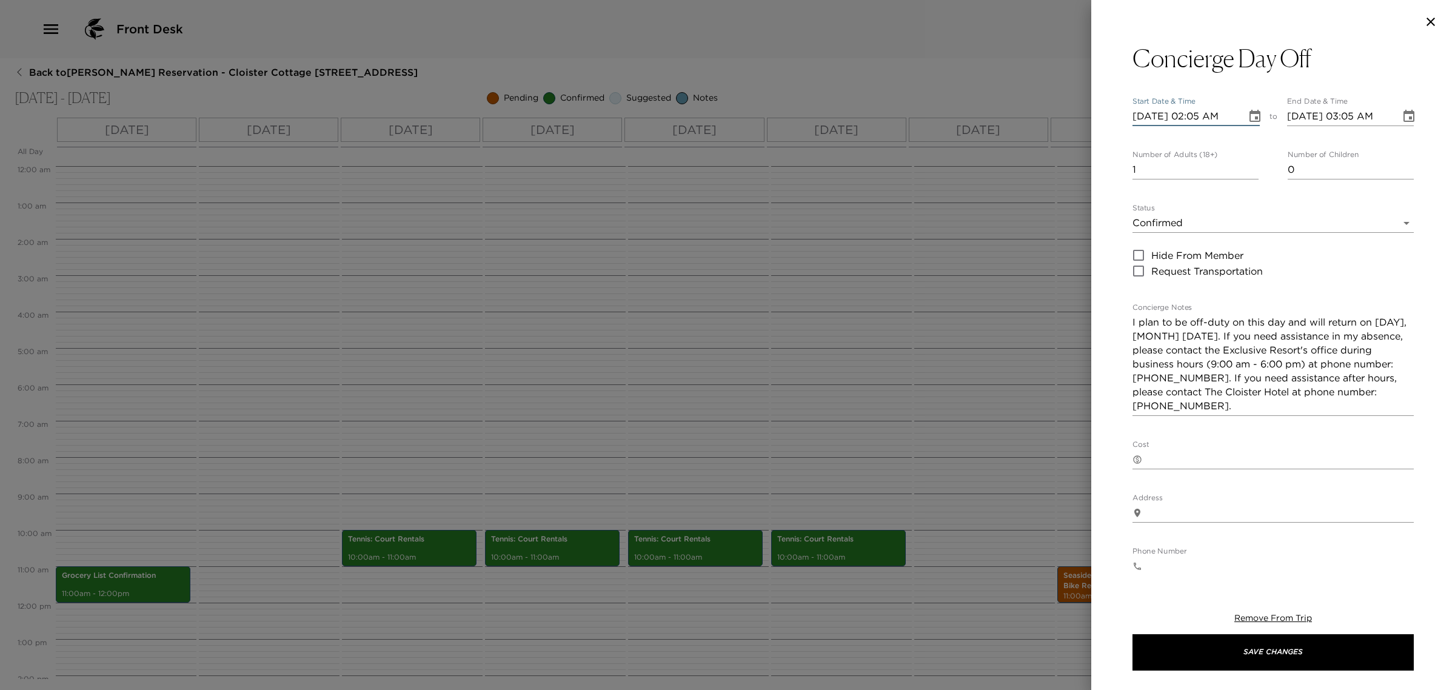
type input "[DATE] 02:05 AM"
click at [1249, 118] on icon "Choose date, selected date is Sep 9, 2025" at bounding box center [1254, 116] width 11 height 12
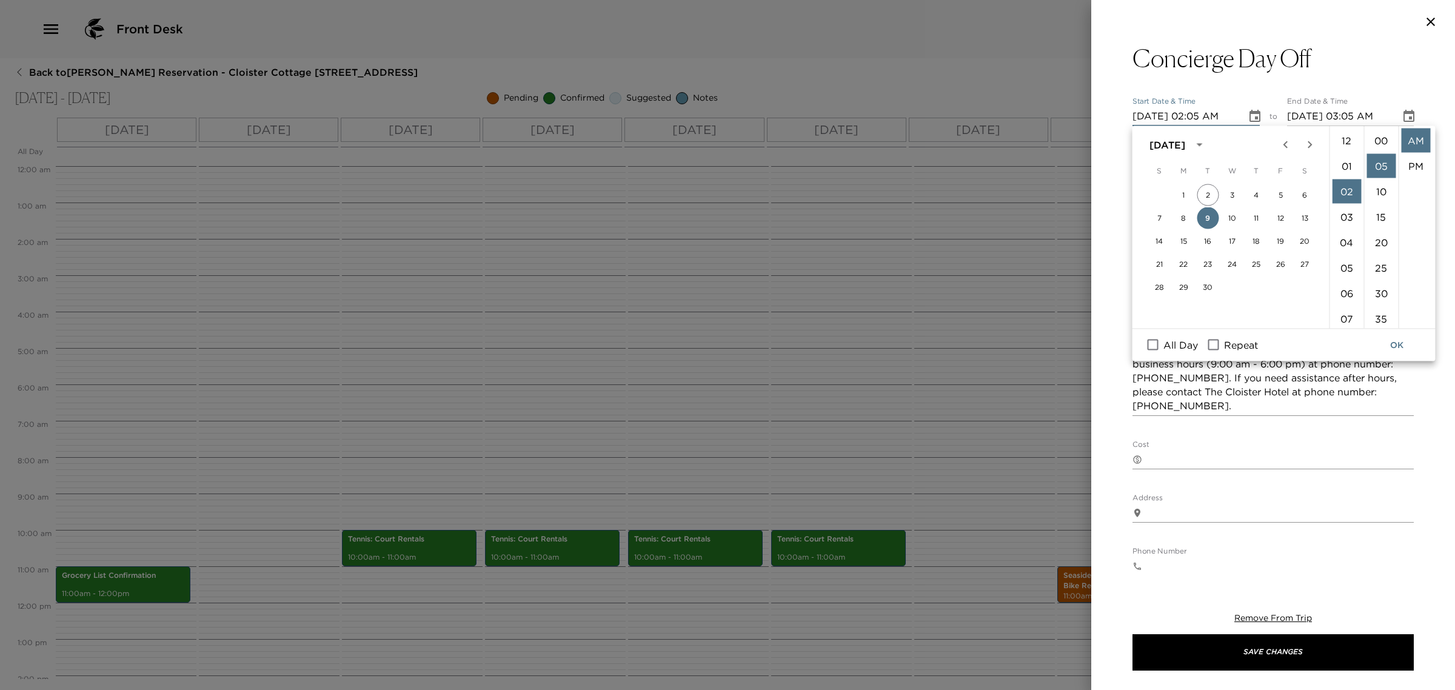
scroll to position [25, 0]
click at [1147, 344] on input "All Day" at bounding box center [1152, 345] width 25 height 16
checkbox input "true"
type input "[DATE]"
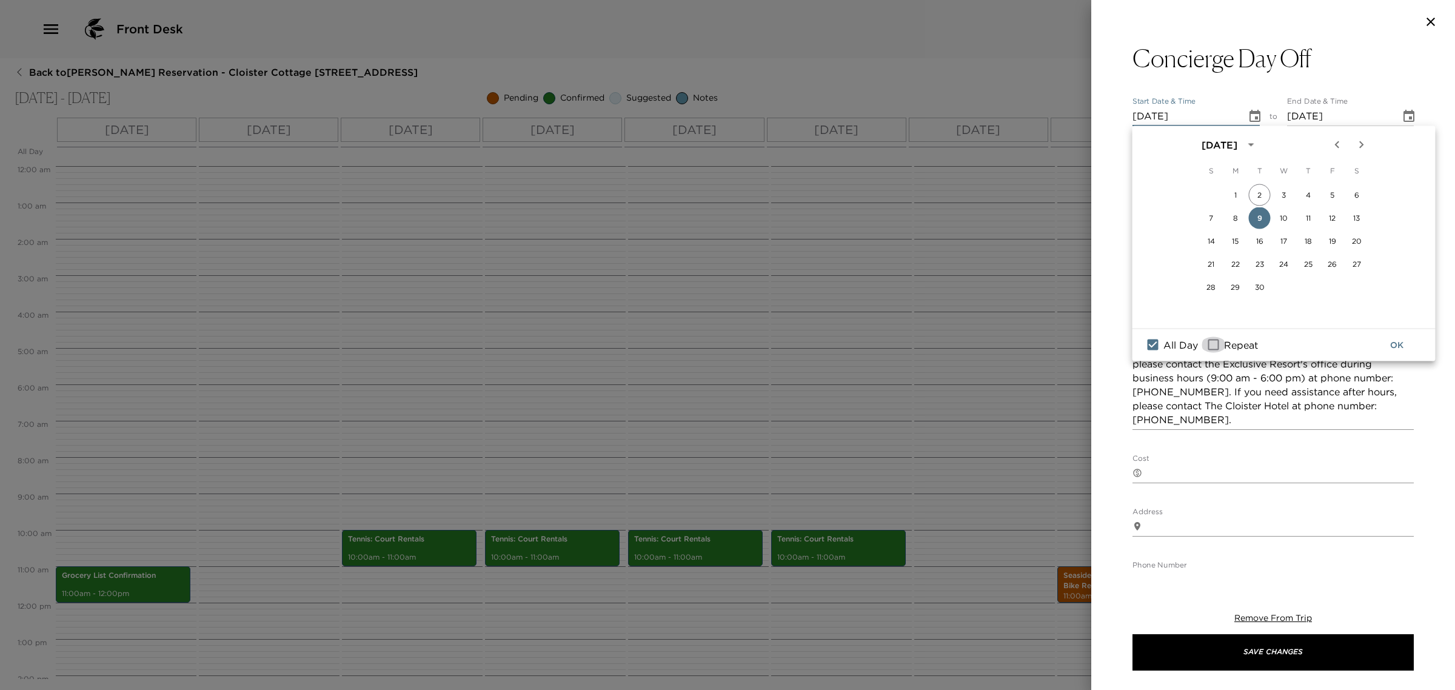
click at [1216, 347] on input "Repeat" at bounding box center [1213, 345] width 25 height 16
checkbox input "true"
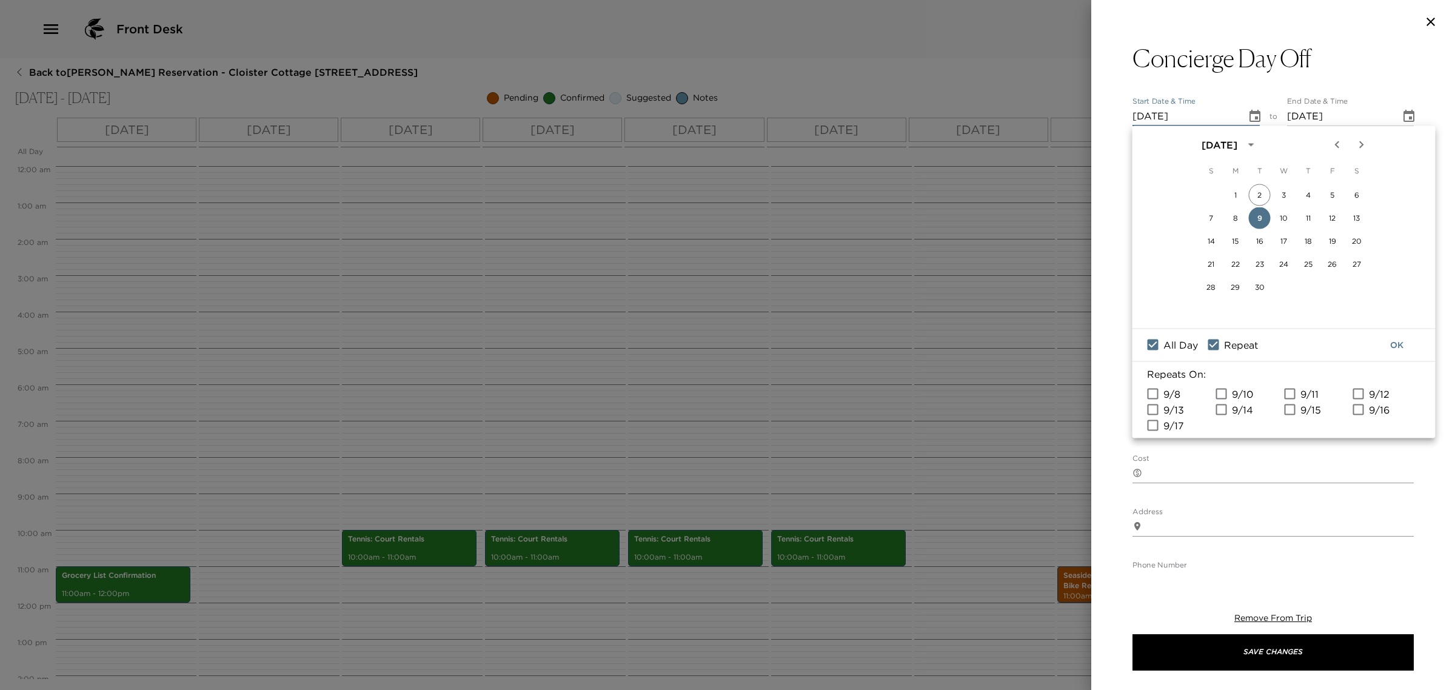
click at [1168, 409] on span "9/13" at bounding box center [1173, 409] width 21 height 15
click at [1165, 409] on input "9/13" at bounding box center [1152, 409] width 25 height 16
checkbox input "true"
click at [1356, 392] on input "9/12" at bounding box center [1357, 393] width 25 height 16
checkbox input "true"
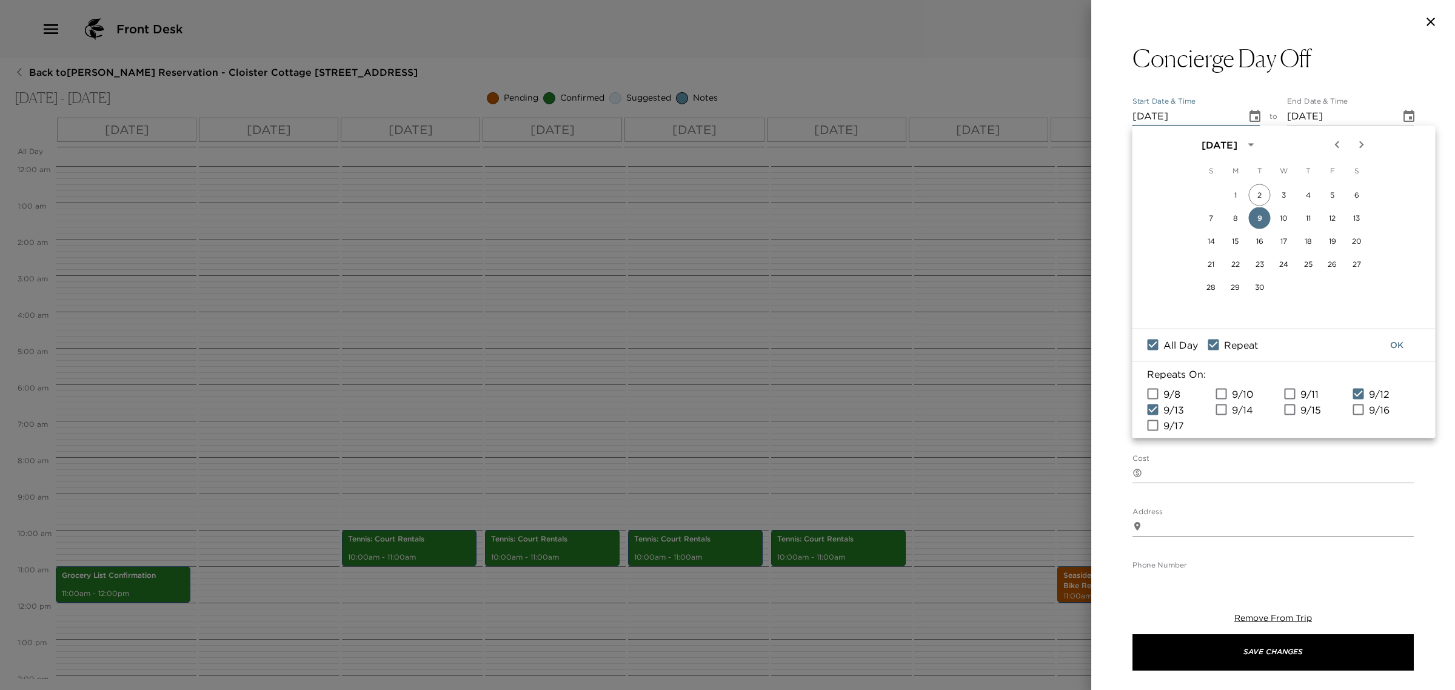
click at [1392, 347] on button "OK" at bounding box center [1396, 345] width 39 height 22
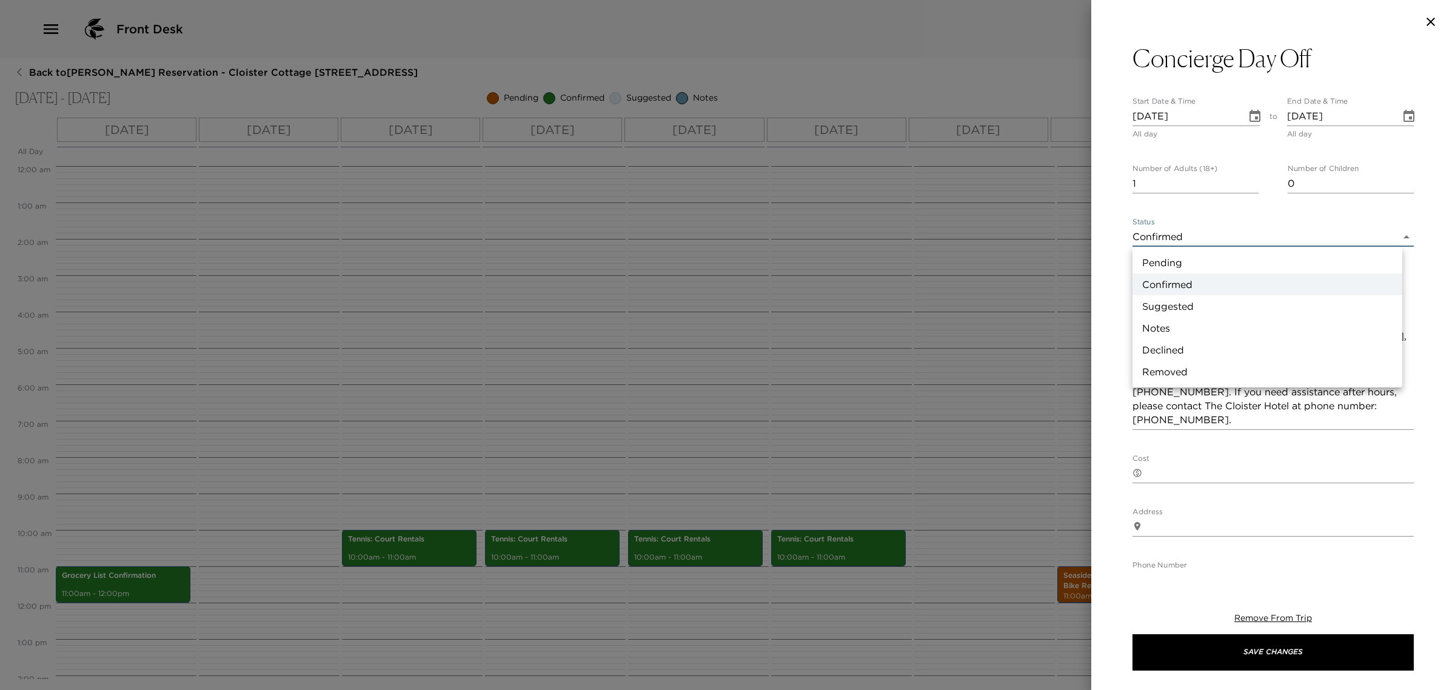
click at [1235, 238] on body "Front Desk Back to [PERSON_NAME] Reservation - Cloister Cottage [STREET_ADDRESS…" at bounding box center [727, 345] width 1455 height 690
click at [1181, 332] on li "Notes" at bounding box center [1267, 328] width 270 height 22
type input "Concierge Note"
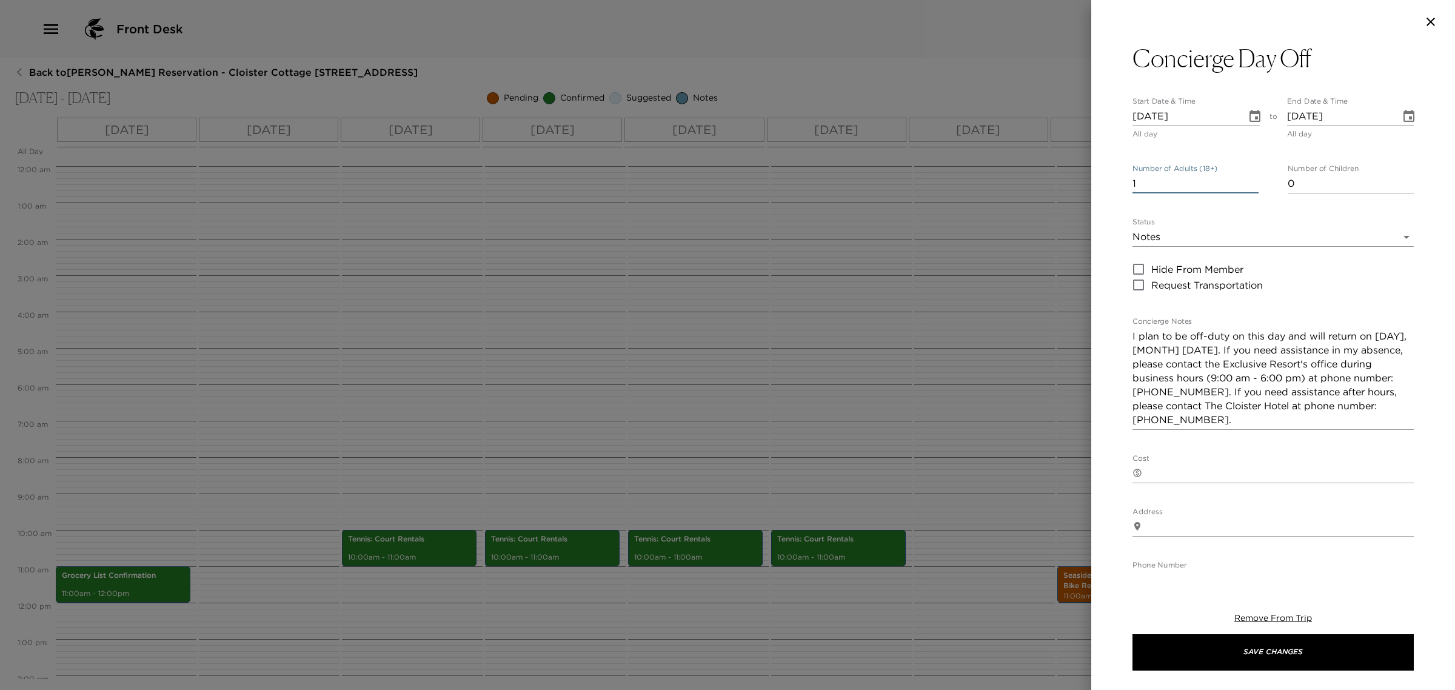
click at [1210, 180] on input "1" at bounding box center [1195, 183] width 126 height 19
type input "0"
click at [1298, 648] on button "Save Changes" at bounding box center [1272, 652] width 281 height 36
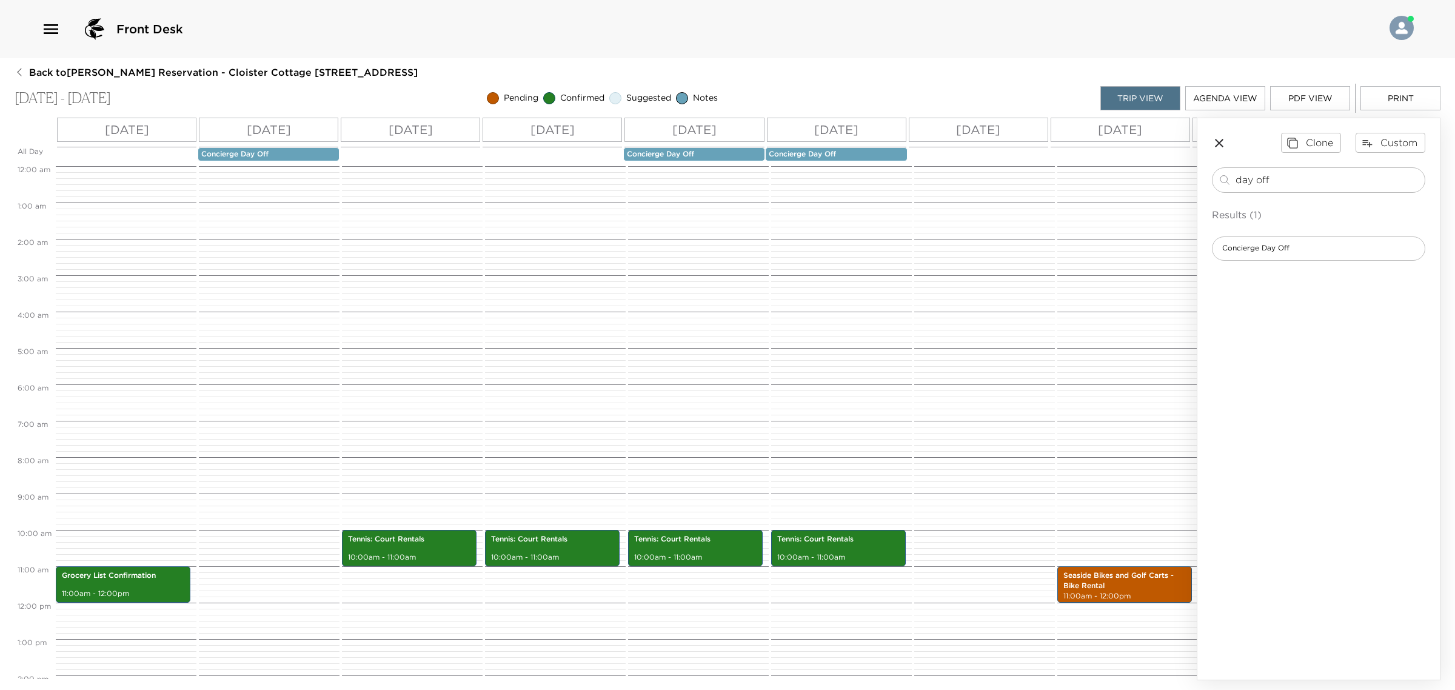
click at [275, 148] on div "Concierge Day Off" at bounding box center [269, 154] width 142 height 14
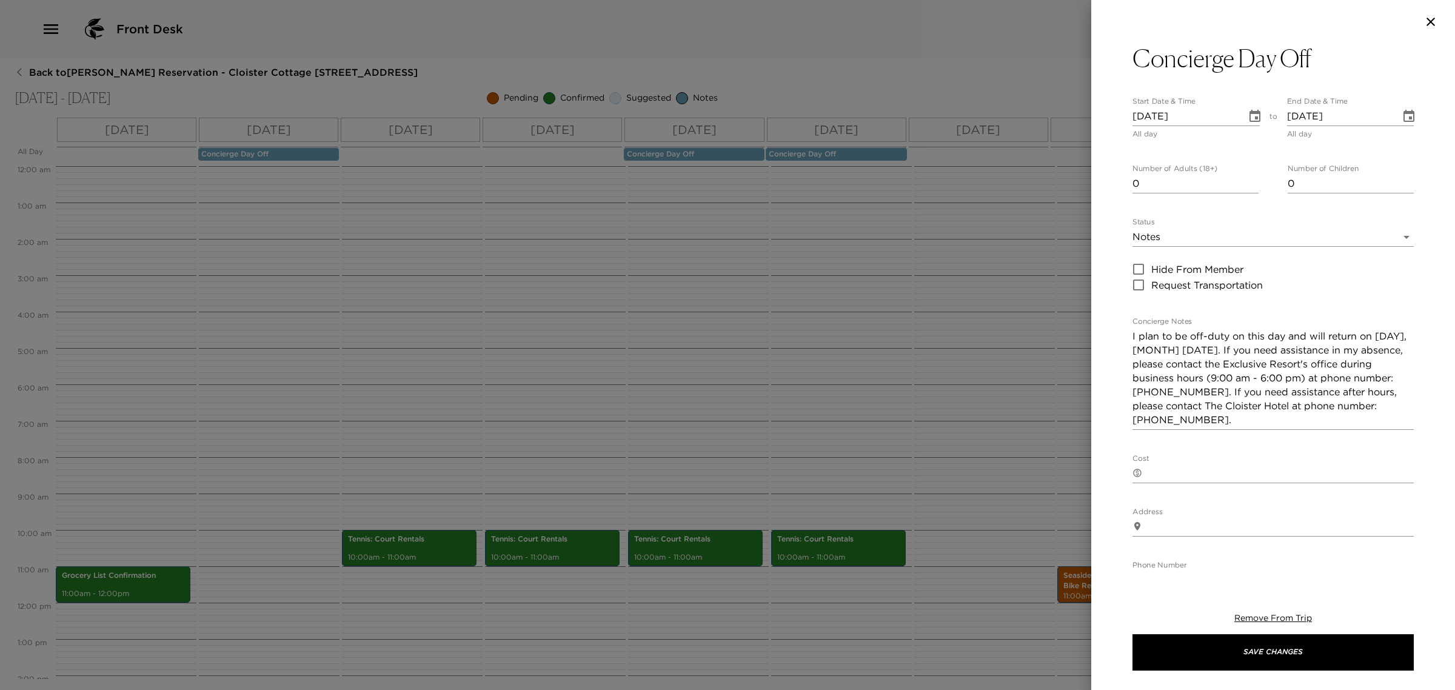
click at [1177, 365] on textarea "I plan to be off-duty on this day and will return on [DAY], [MONTH] [DATE]. If …" at bounding box center [1272, 378] width 281 height 98
click at [1130, 348] on div "Concierge Day Off Start Date & Time [DATE] All day to End Date & Time [DATE] Al…" at bounding box center [1273, 309] width 364 height 530
drag, startPoint x: 1253, startPoint y: 350, endPoint x: 1290, endPoint y: 515, distance: 169.5
click at [1290, 515] on div "Concierge Day Off Start Date & Time [DATE] All day to End Date & Time [DATE] Al…" at bounding box center [1272, 457] width 281 height 827
click at [1141, 352] on textarea "I plan to be off-duty on this day and will return on [DAY], [MONTH] [DATE]. If …" at bounding box center [1272, 385] width 281 height 112
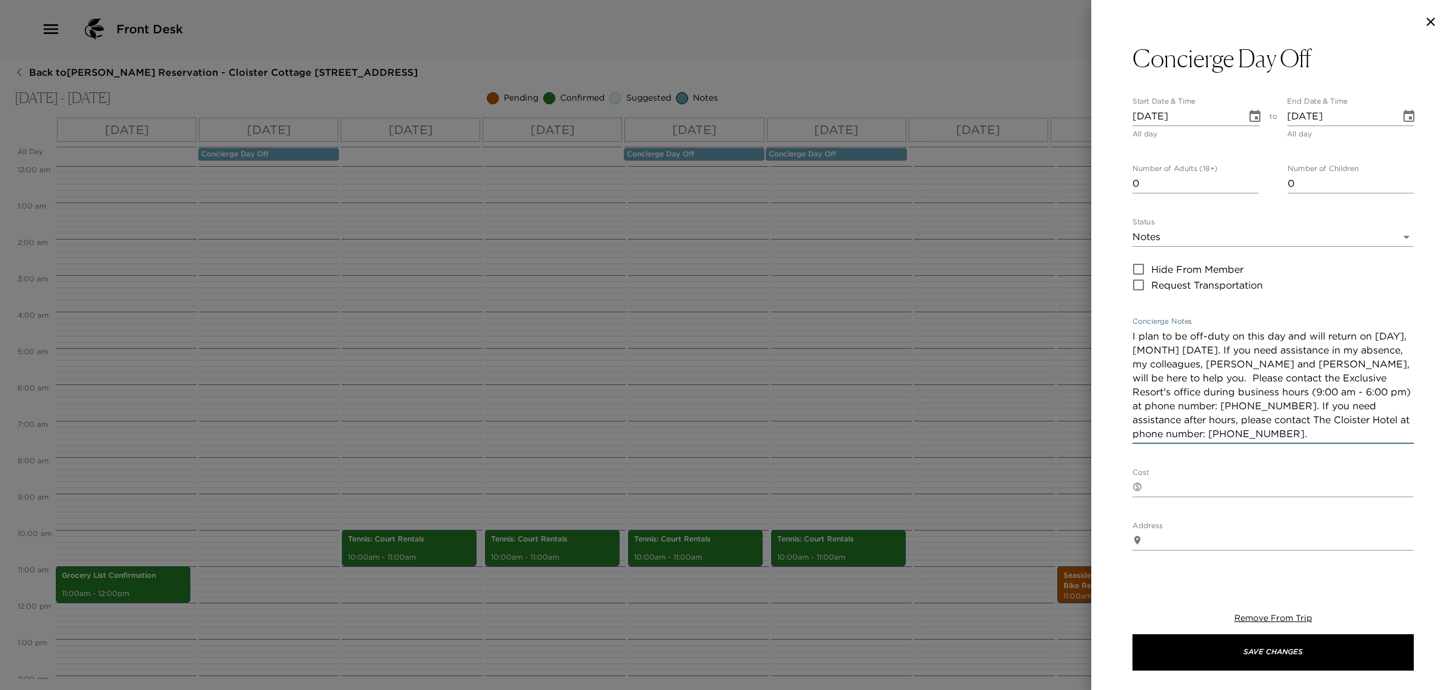
click at [1141, 352] on textarea "I plan to be off-duty on this day and will return on [DAY], [MONTH] [DATE]. If …" at bounding box center [1272, 385] width 281 height 112
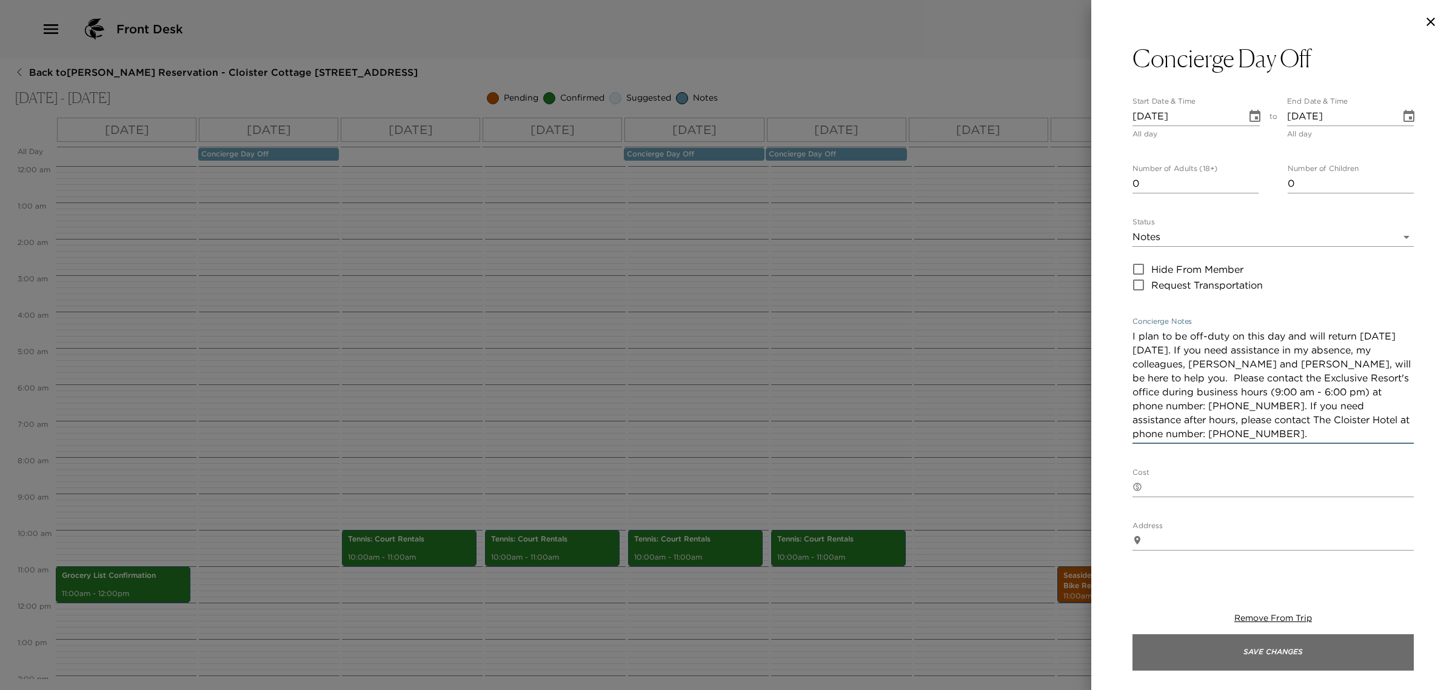
type textarea "I plan to be off-duty on this day and will return [DATE][DATE]. If you need ass…"
click at [1267, 655] on button "Save Changes" at bounding box center [1272, 652] width 281 height 36
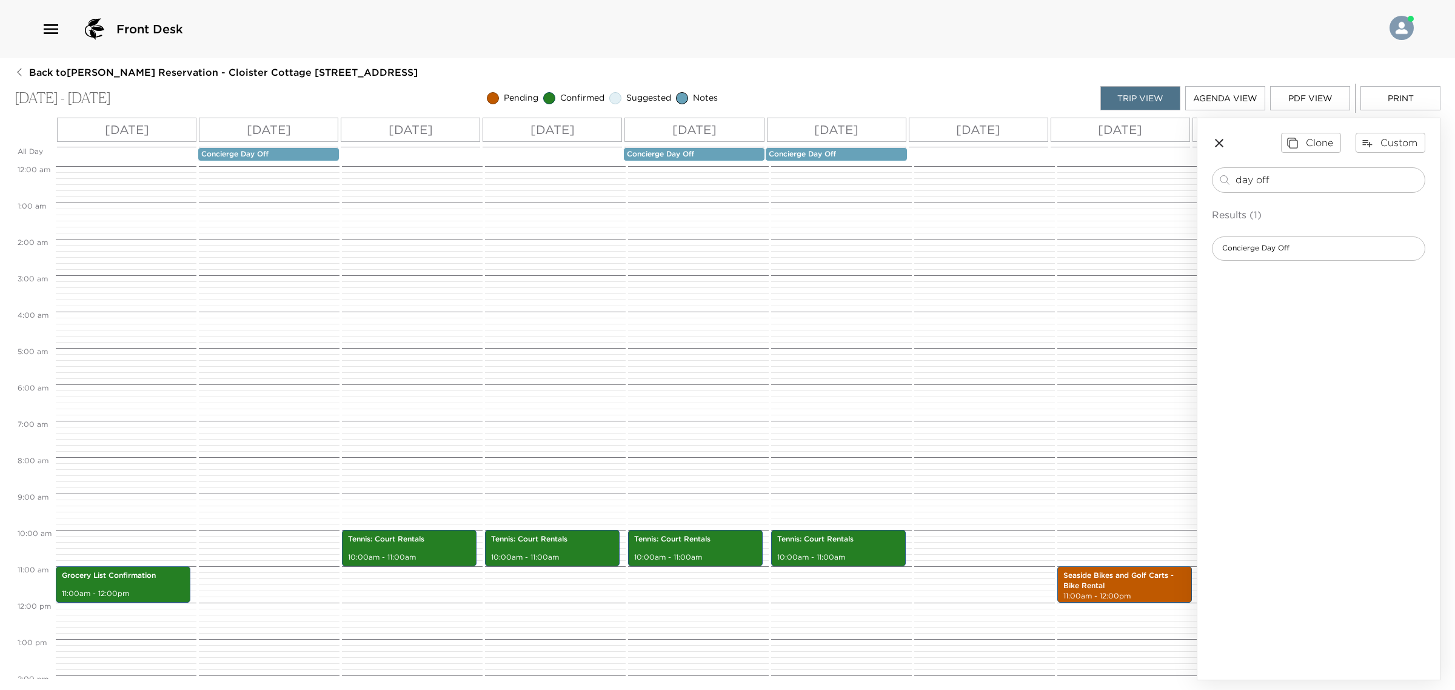
click at [710, 153] on p "Concierge Day Off" at bounding box center [694, 154] width 135 height 10
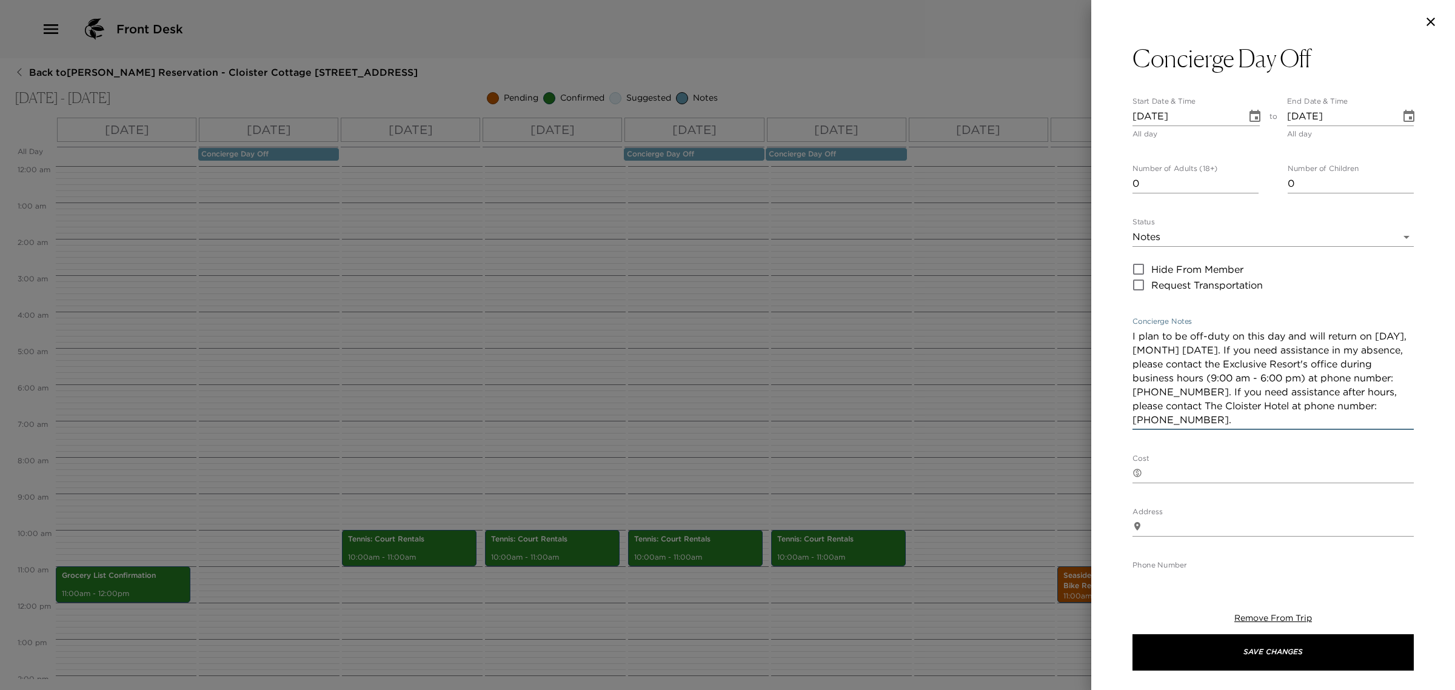
drag, startPoint x: 1250, startPoint y: 421, endPoint x: 1250, endPoint y: 352, distance: 69.7
click at [1250, 352] on textarea "I plan to be off-duty on this day and will return on [DAY], [MONTH] [DATE]. If …" at bounding box center [1272, 378] width 281 height 98
click at [1245, 343] on textarea "I plan to be off-duty on this day and will return on [DAY], [MONTH] [DATE]. If …" at bounding box center [1272, 378] width 281 height 98
drag, startPoint x: 1131, startPoint y: 350, endPoint x: 1250, endPoint y: 352, distance: 118.8
click at [1250, 352] on textarea "I plan to be off-duty on this day and will return on [DAY], [MONTH] [DATE]. If …" at bounding box center [1272, 378] width 281 height 98
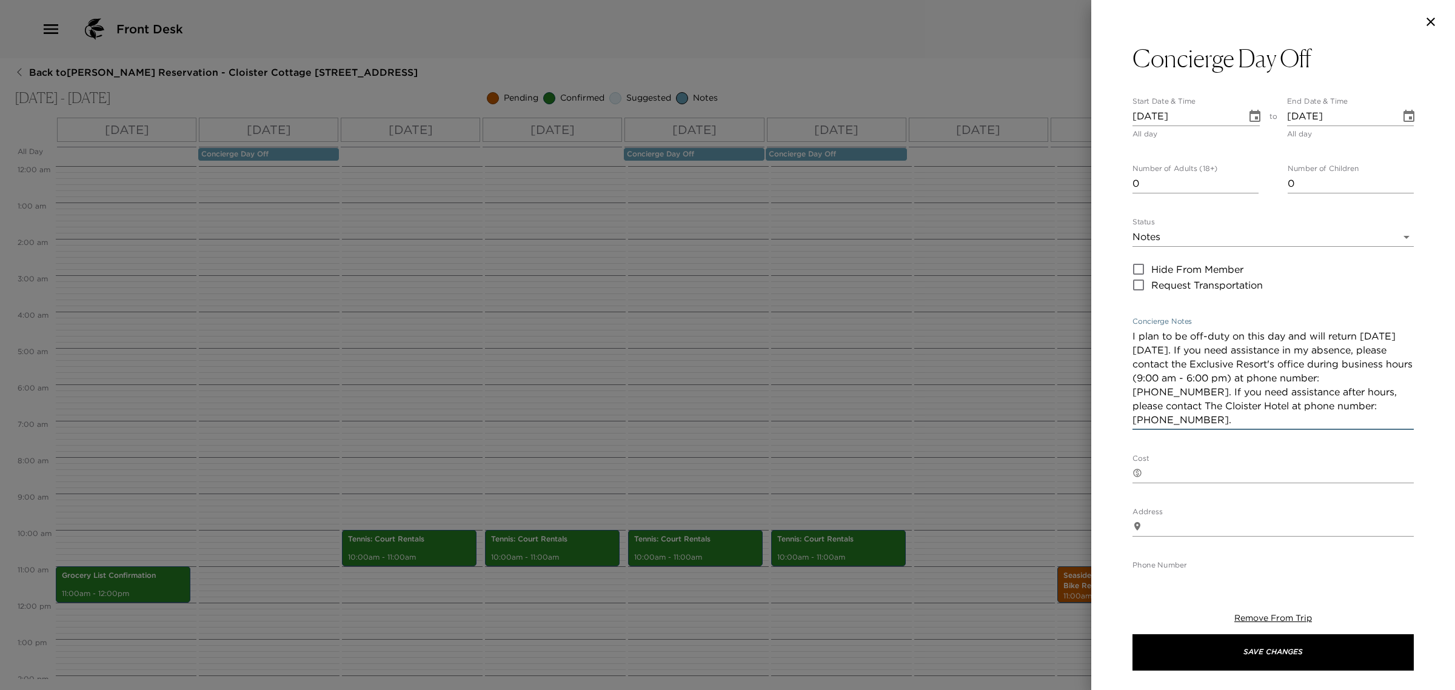
drag, startPoint x: 1242, startPoint y: 350, endPoint x: 1338, endPoint y: 493, distance: 171.8
click at [1337, 493] on div "Concierge Day Off Start Date & Time [DATE] All day to End Date & Time [DATE] Al…" at bounding box center [1272, 450] width 281 height 813
paste textarea "If you need assistance in my absence, my colleagues, [PERSON_NAME] and [PERSON_…"
drag, startPoint x: 1255, startPoint y: 432, endPoint x: 1047, endPoint y: 262, distance: 268.0
click at [1047, 262] on div "Concierge Day Off Start Date & Time [DATE] All day to End Date & Time [DATE] Al…" at bounding box center [727, 345] width 1455 height 690
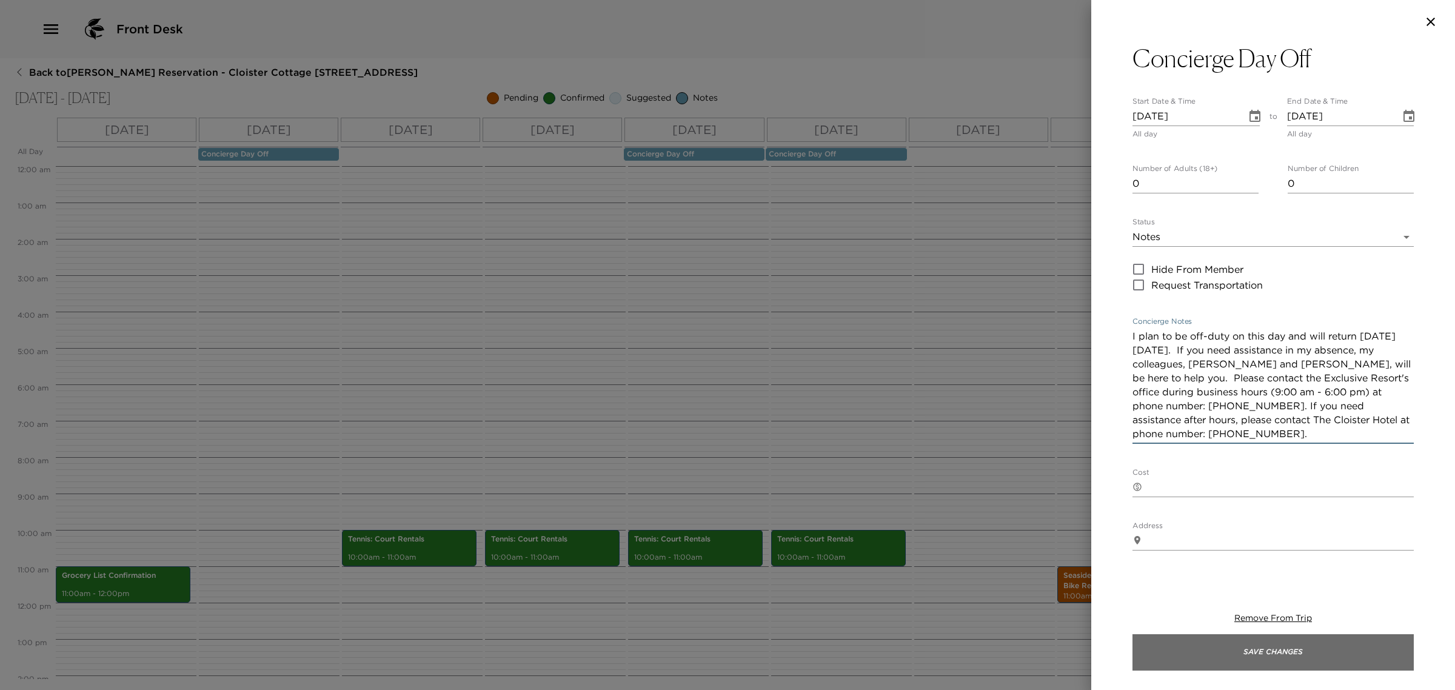
type textarea "I plan to be off-duty on this day and will return [DATE][DATE]. If you need ass…"
click at [1292, 656] on button "Save Changes" at bounding box center [1272, 652] width 281 height 36
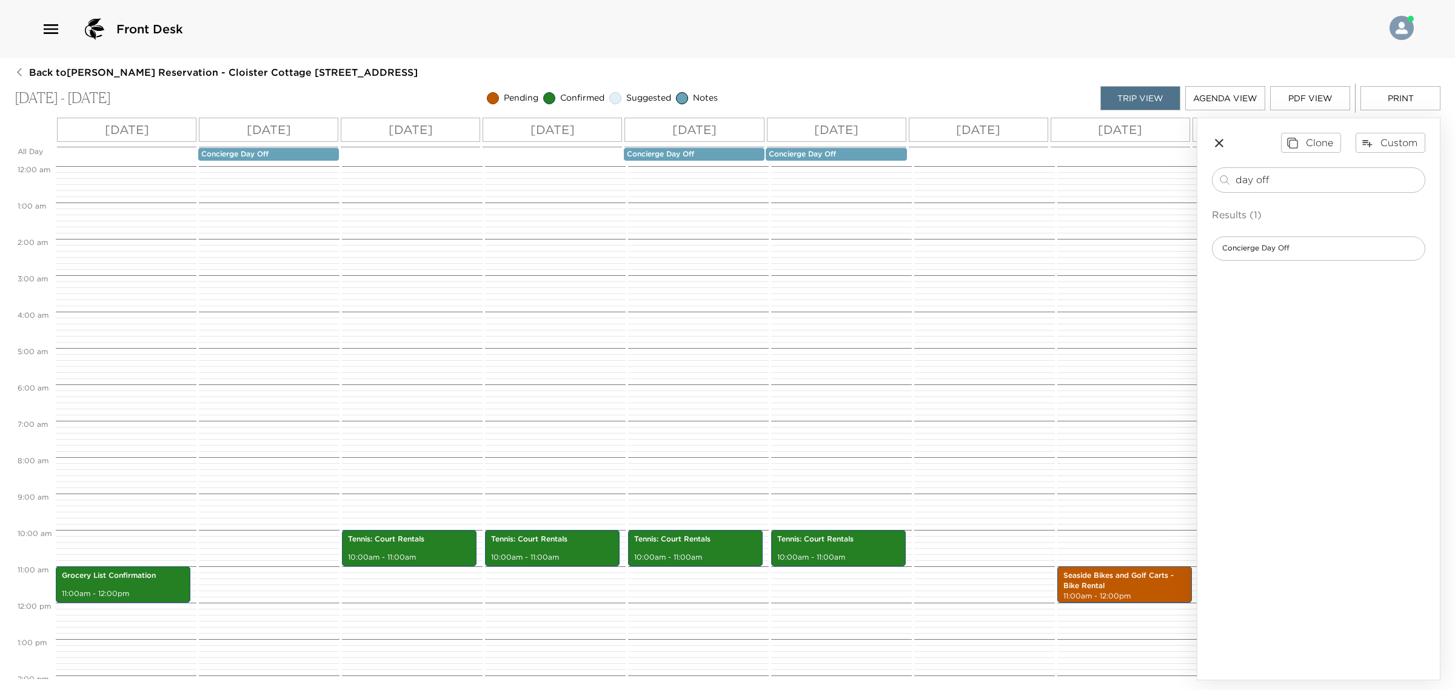
click at [839, 149] on p "Concierge Day Off" at bounding box center [835, 154] width 135 height 10
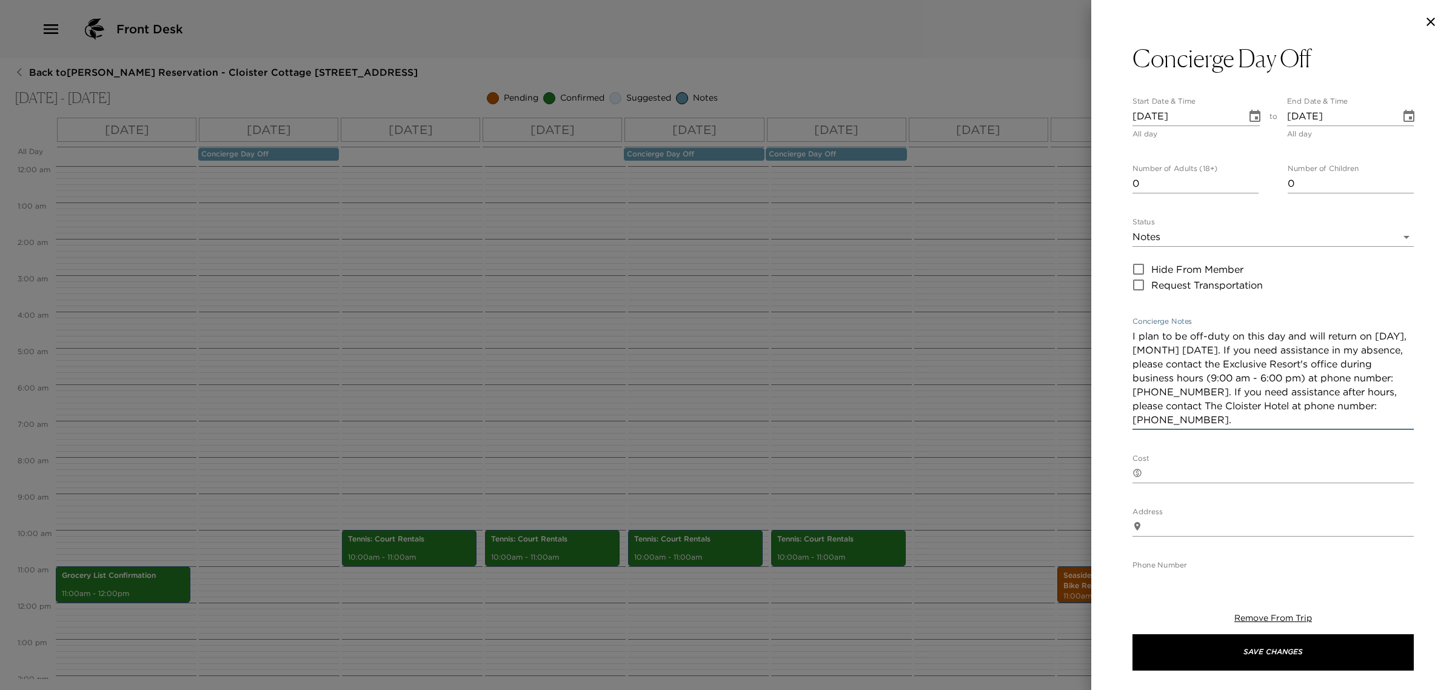
click at [1182, 362] on textarea "I plan to be off-duty on this day and will return on [DAY], [MONTH] [DATE]. If …" at bounding box center [1272, 378] width 281 height 98
paste textarea "[DATE]. If you need assistance in my absence, my colleagues, [PERSON_NAME] and …"
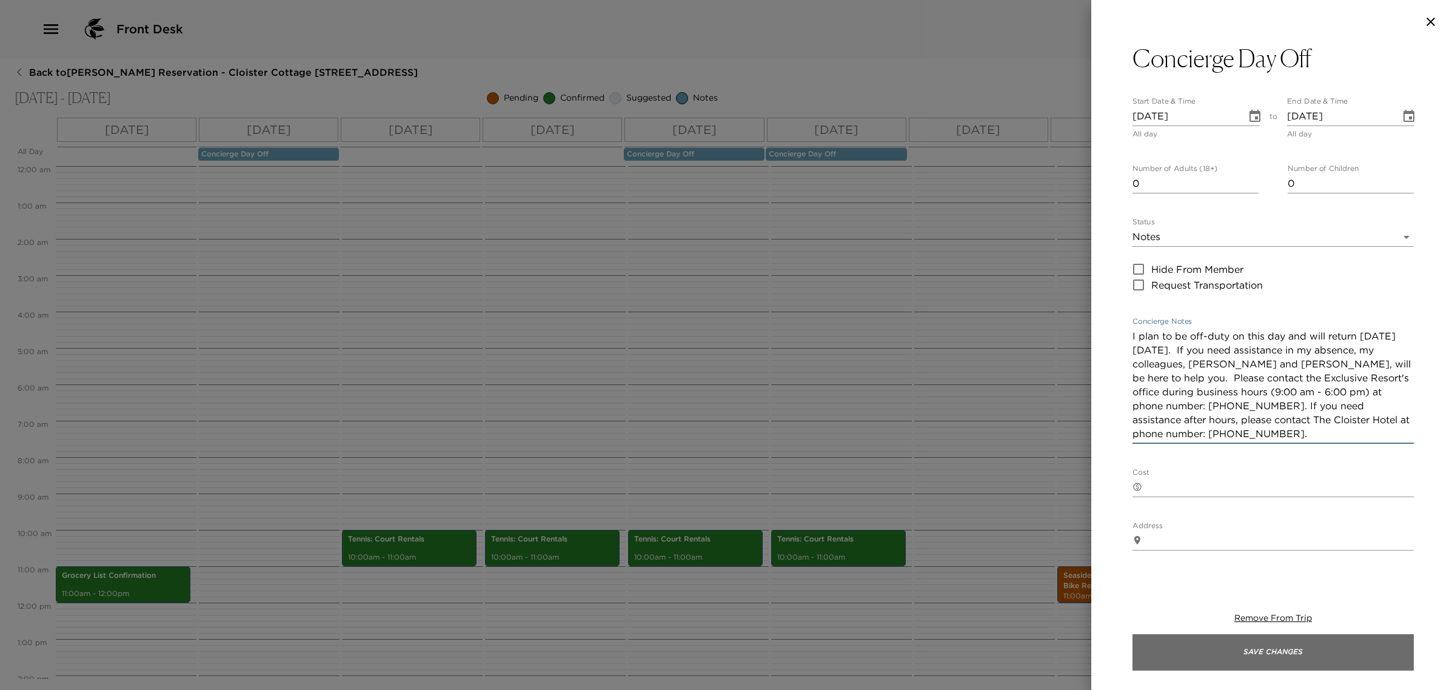
type textarea "I plan to be off-duty on this day and will return [DATE][DATE]. If you need ass…"
click at [1265, 650] on button "Save Changes" at bounding box center [1272, 652] width 281 height 36
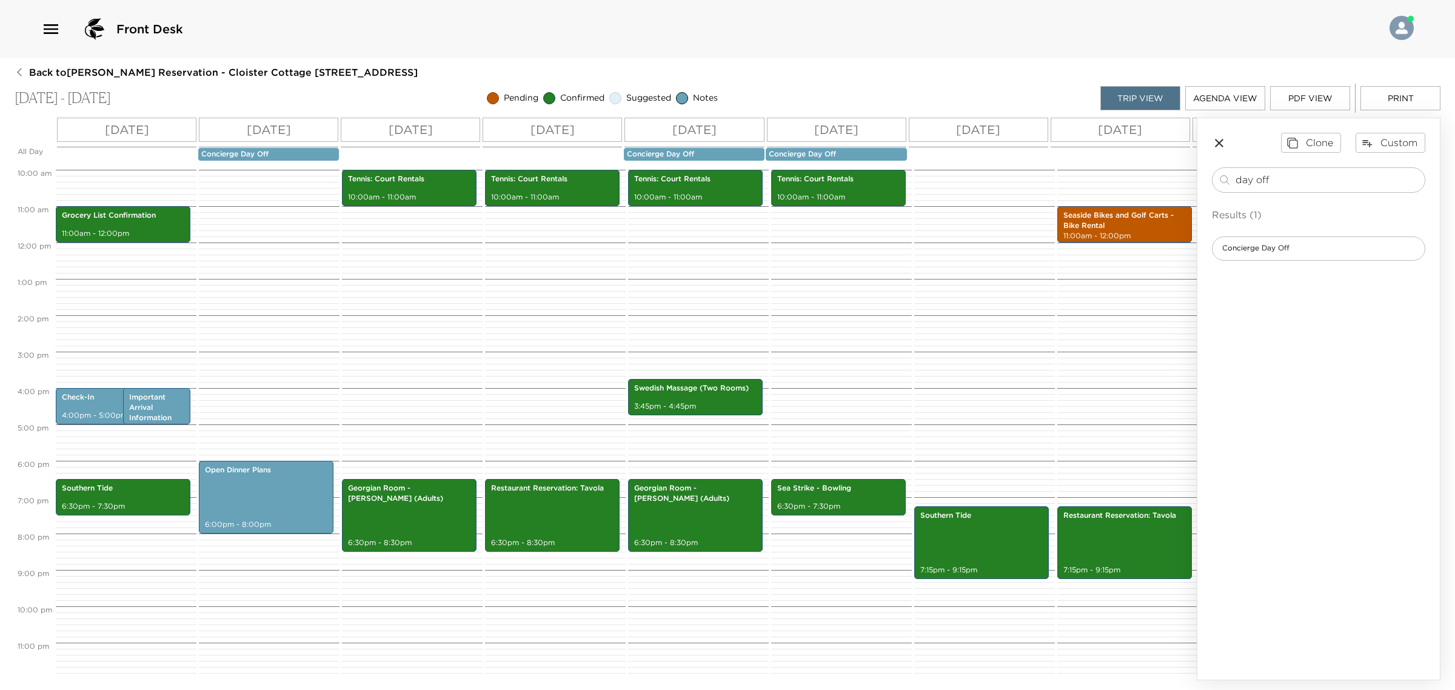
scroll to position [370, 0]
